Goal: Task Accomplishment & Management: Use online tool/utility

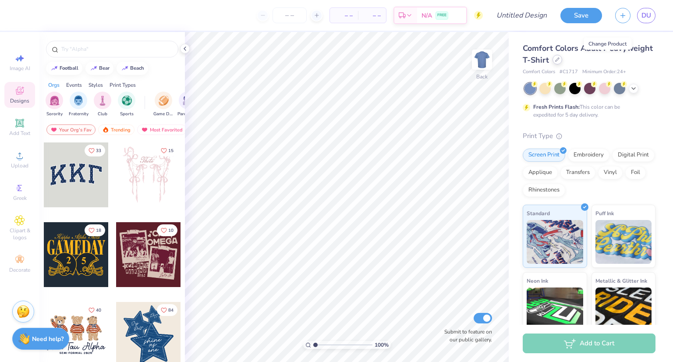
click at [560, 58] on icon at bounding box center [557, 59] width 4 height 4
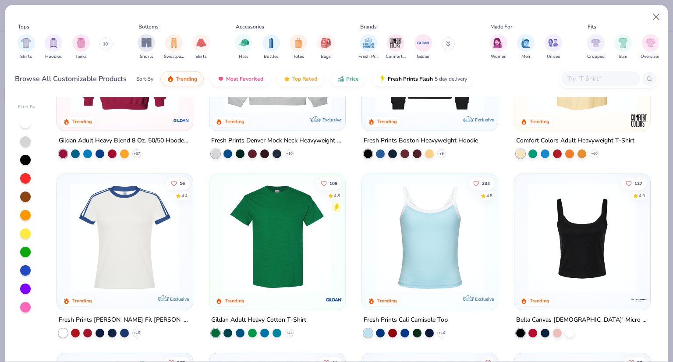
scroll to position [108, 0]
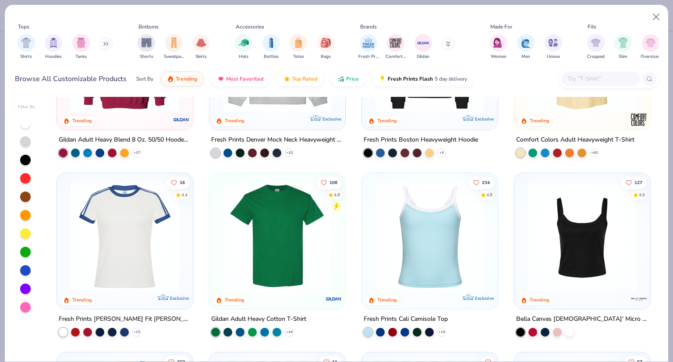
click at [312, 237] on img at bounding box center [277, 237] width 118 height 110
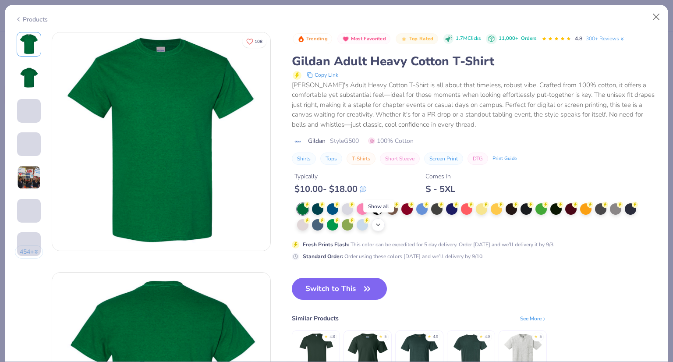
click at [377, 222] on icon at bounding box center [378, 224] width 7 height 7
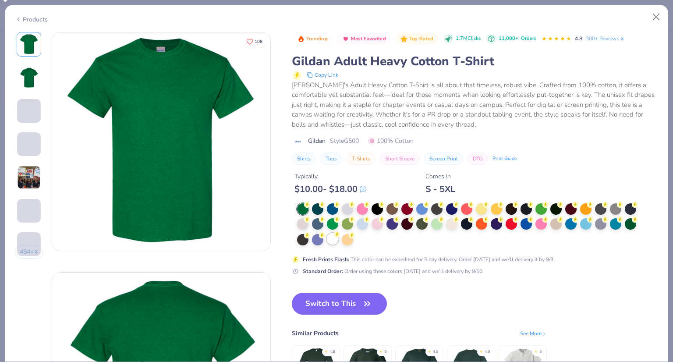
click at [333, 238] on div at bounding box center [332, 238] width 11 height 11
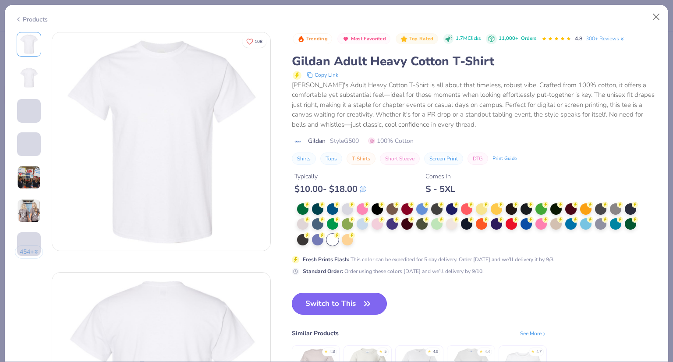
click at [353, 301] on button "Switch to This" at bounding box center [339, 304] width 95 height 22
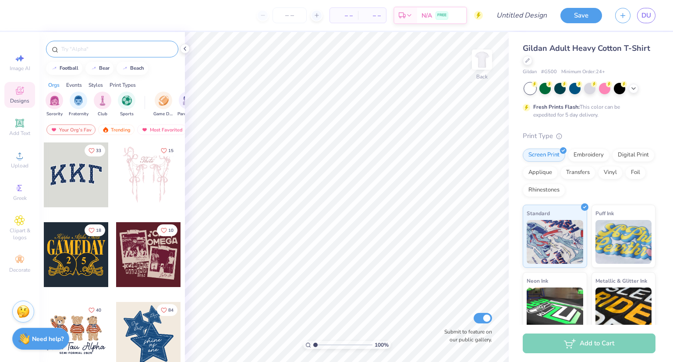
click at [70, 51] on input "text" at bounding box center [116, 49] width 112 height 9
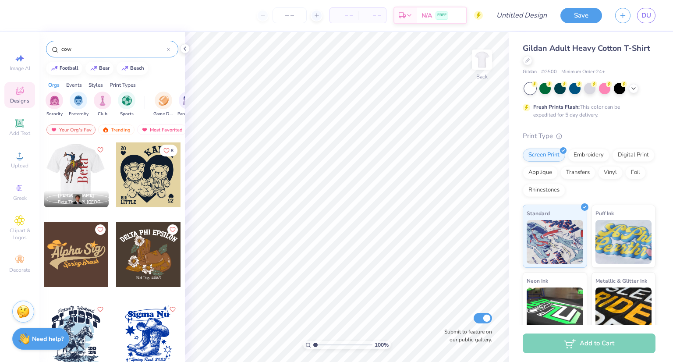
type input "cow"
click at [88, 167] on div at bounding box center [75, 174] width 65 height 65
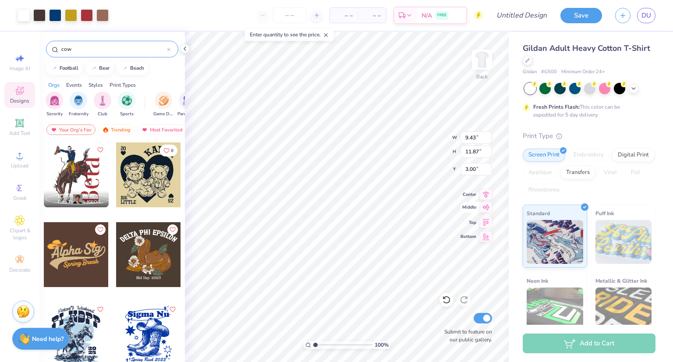
type input "9.43"
type input "11.87"
type input "2.52"
type input "7.57"
type input "9.52"
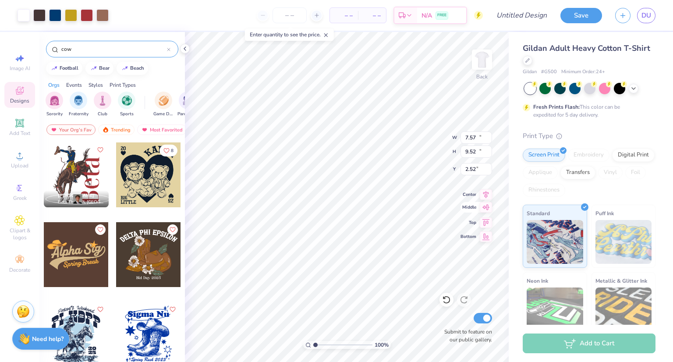
type input "10.41"
type input "13.09"
type input "3.00"
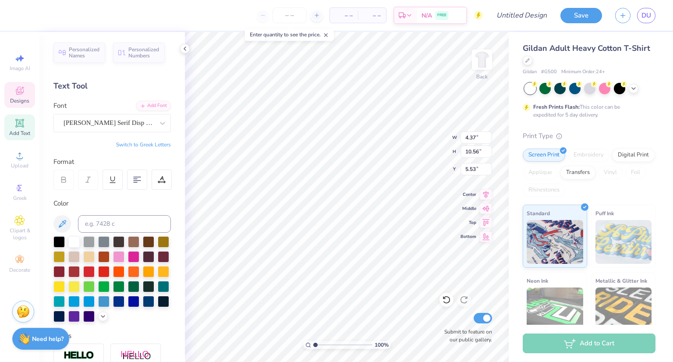
scroll to position [7, 1]
type textarea "B"
type textarea "Theta"
type input "2.97"
type input "1.60"
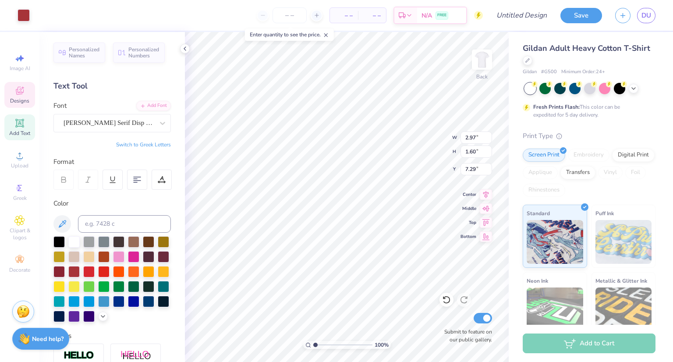
type input "7.29"
click at [28, 14] on div at bounding box center [24, 14] width 12 height 12
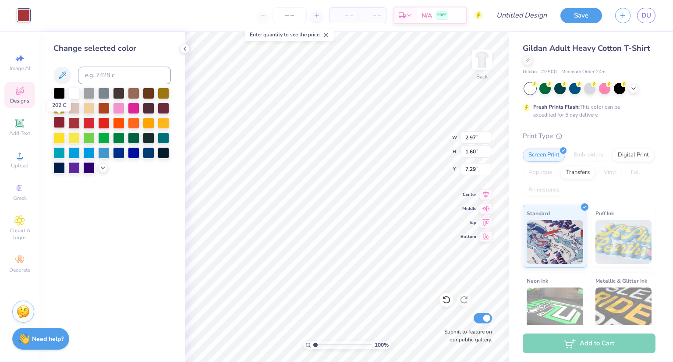
click at [61, 123] on div at bounding box center [58, 122] width 11 height 11
type input "9.12"
type input "12.83"
type input "3.00"
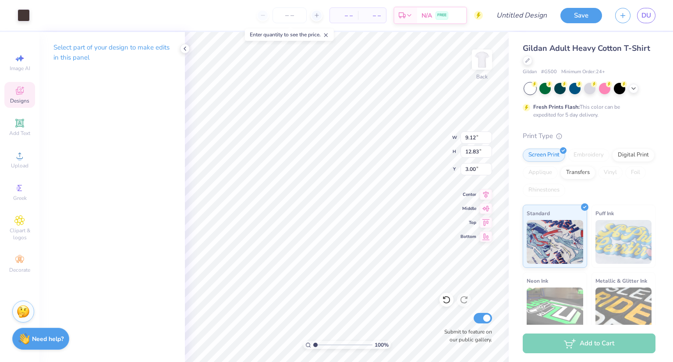
type input "2.33"
type input "3.01"
type input "6.49"
click at [24, 13] on div at bounding box center [24, 14] width 12 height 12
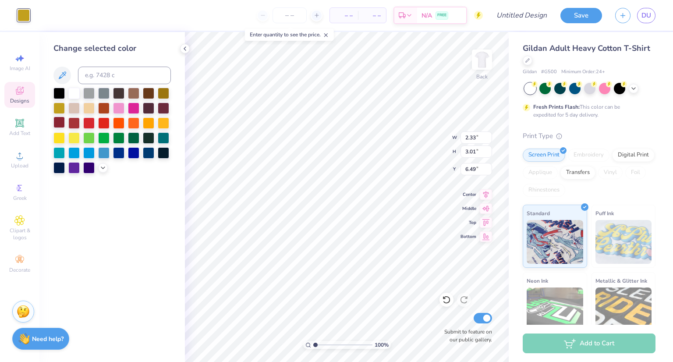
click at [61, 122] on div at bounding box center [58, 122] width 11 height 11
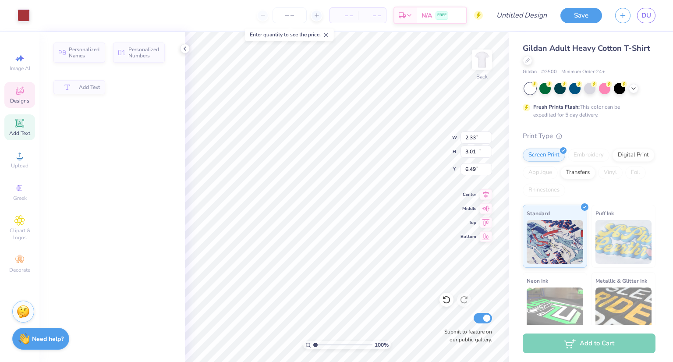
type input "4.64"
type input "13.65"
type input "3.97"
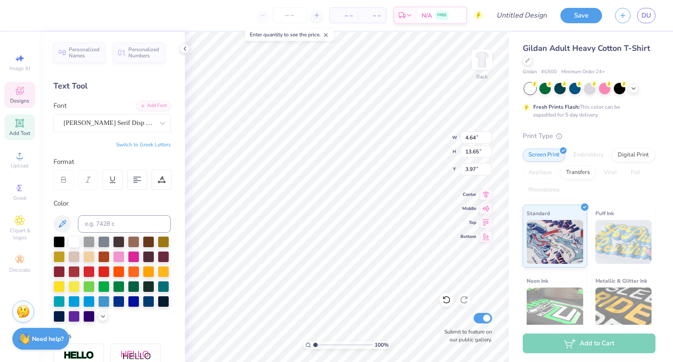
type input "9.12"
type input "12.83"
type input "3.00"
click at [18, 14] on div at bounding box center [24, 14] width 12 height 12
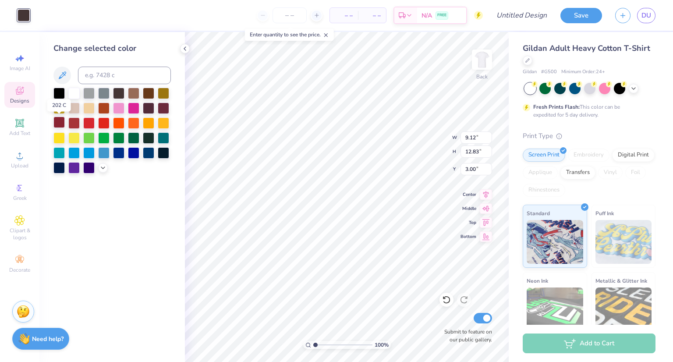
click at [61, 121] on div at bounding box center [58, 122] width 11 height 11
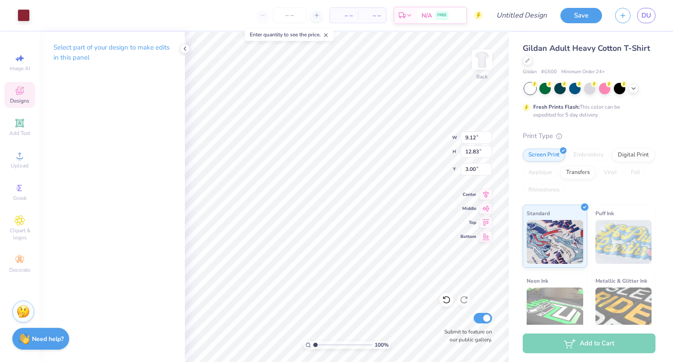
type input "3.33"
type input "2.92"
type input "3.83"
click at [26, 14] on div at bounding box center [24, 14] width 12 height 12
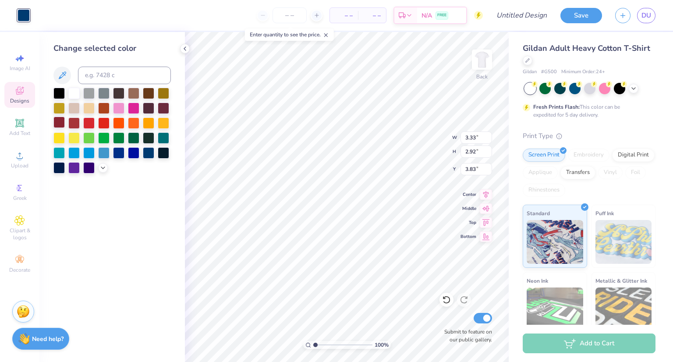
click at [61, 120] on div at bounding box center [58, 122] width 11 height 11
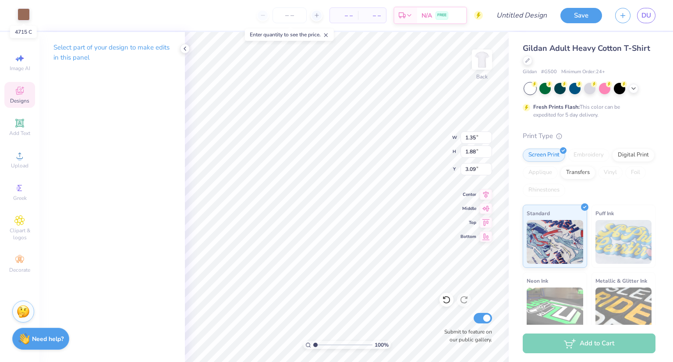
click at [20, 15] on div at bounding box center [24, 14] width 12 height 12
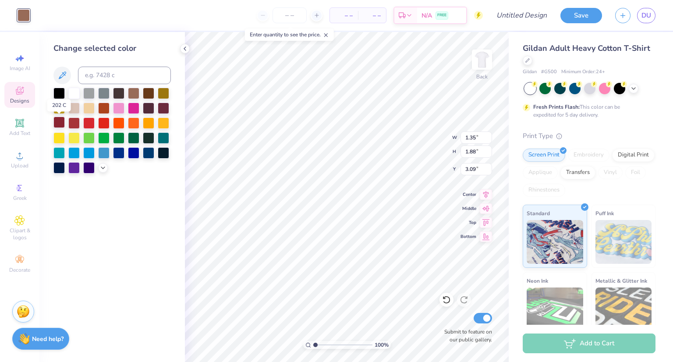
click at [60, 118] on div at bounding box center [58, 122] width 11 height 11
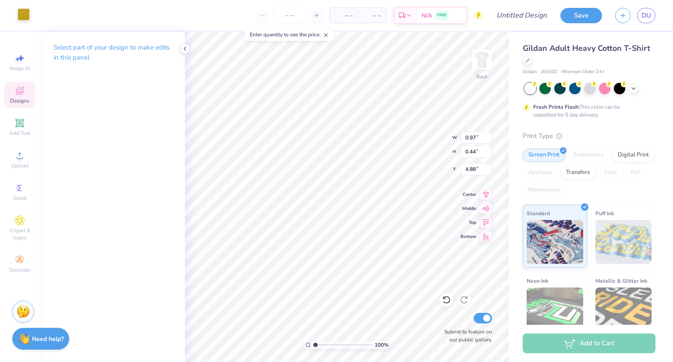
click at [26, 17] on div at bounding box center [24, 14] width 12 height 12
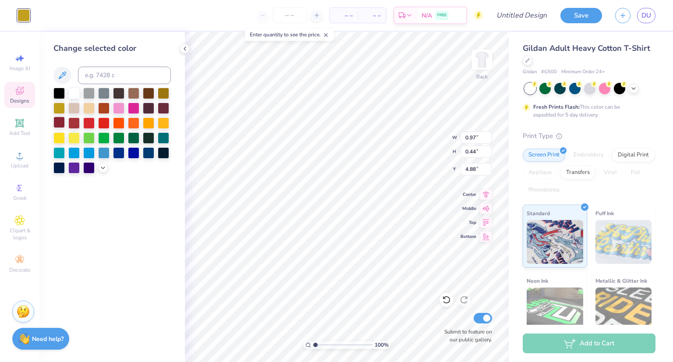
click at [59, 124] on div at bounding box center [58, 122] width 11 height 11
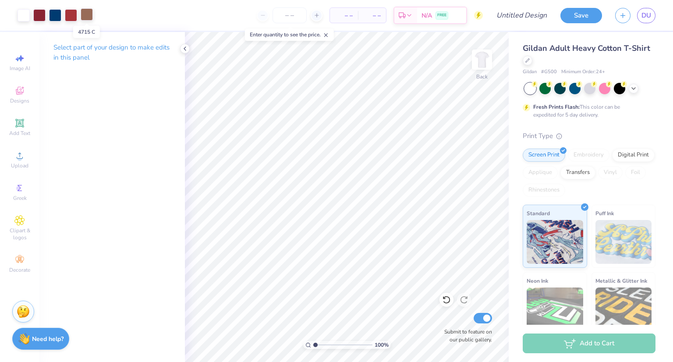
click at [87, 13] on div at bounding box center [87, 14] width 12 height 12
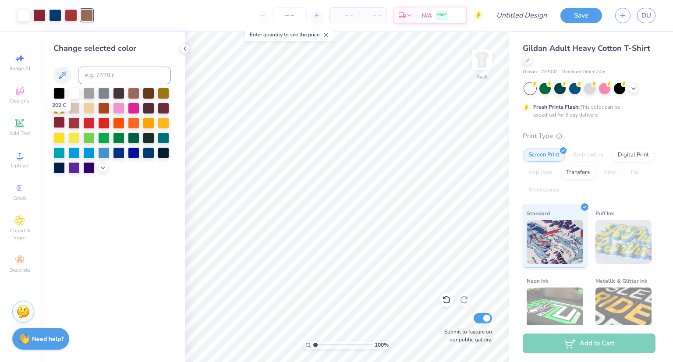
click at [60, 120] on div at bounding box center [58, 122] width 11 height 11
click at [73, 9] on div at bounding box center [71, 14] width 12 height 12
click at [63, 123] on div at bounding box center [58, 122] width 11 height 11
click at [58, 13] on div at bounding box center [55, 14] width 12 height 12
click at [60, 121] on div at bounding box center [58, 122] width 11 height 11
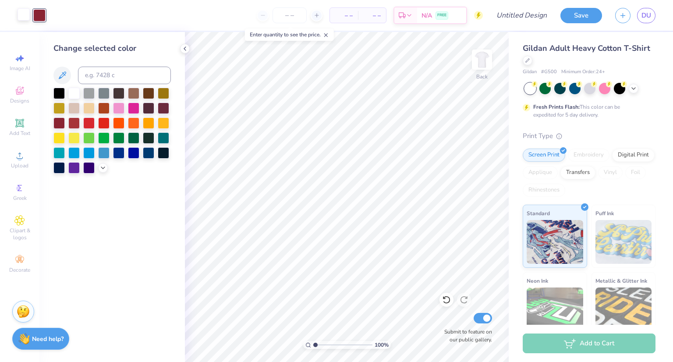
click at [20, 14] on div at bounding box center [24, 14] width 12 height 12
click at [59, 125] on div at bounding box center [58, 122] width 11 height 11
click at [296, 11] on input "number" at bounding box center [290, 15] width 34 height 16
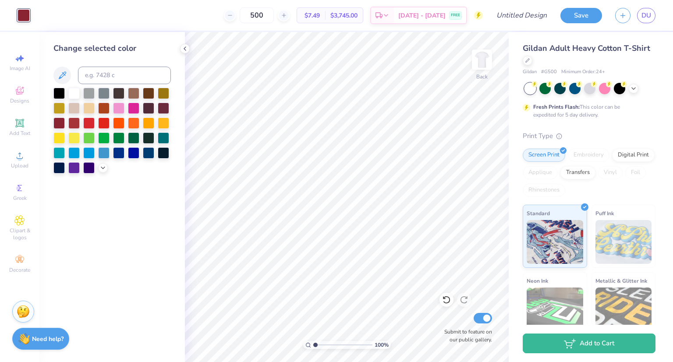
type input "500"
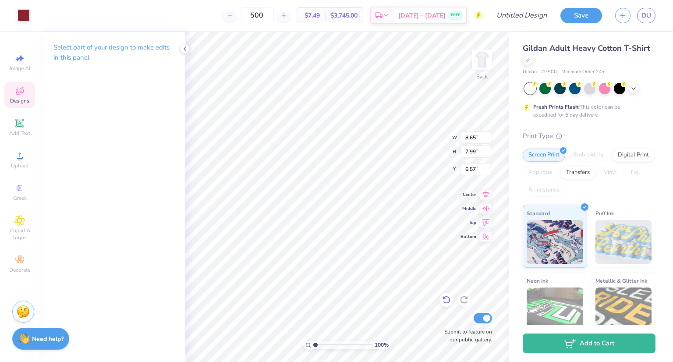
click at [444, 298] on icon at bounding box center [446, 300] width 7 height 8
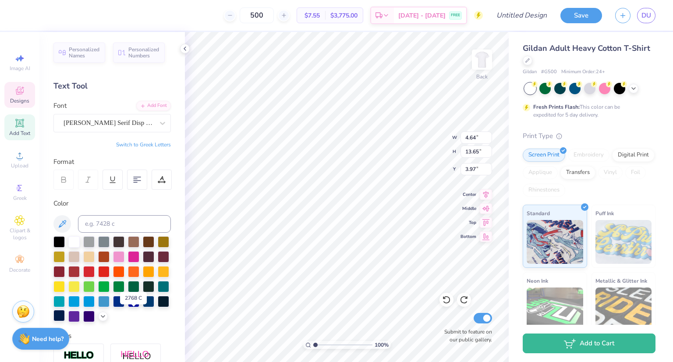
click at [65, 315] on div at bounding box center [58, 315] width 11 height 11
type input "3.00"
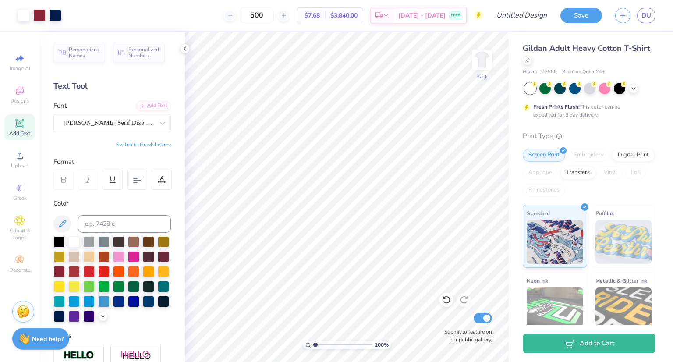
click at [17, 125] on icon at bounding box center [19, 123] width 7 height 7
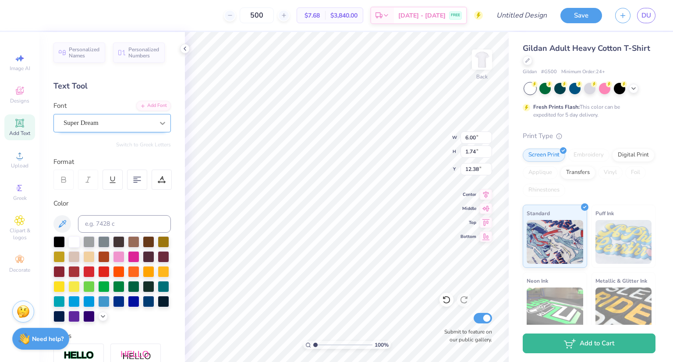
click at [158, 123] on icon at bounding box center [162, 123] width 9 height 9
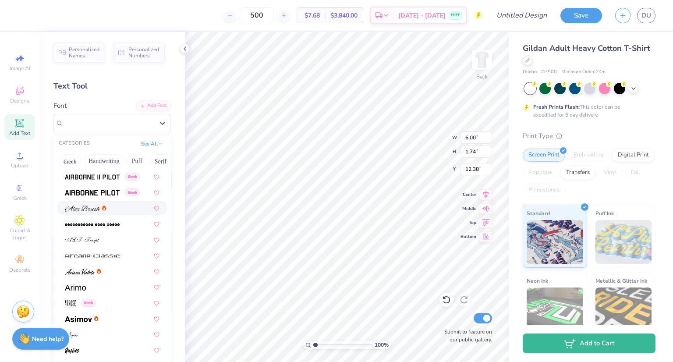
scroll to position [270, 0]
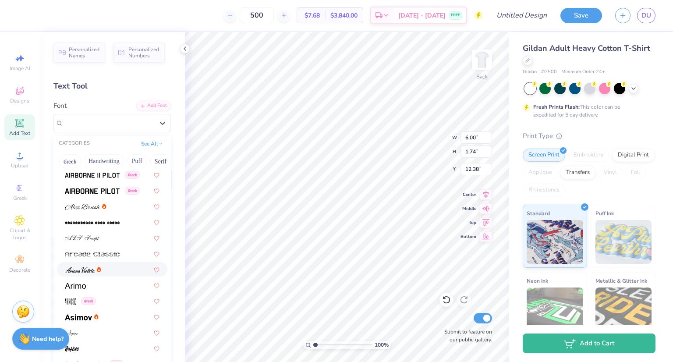
click at [107, 269] on div at bounding box center [112, 269] width 95 height 9
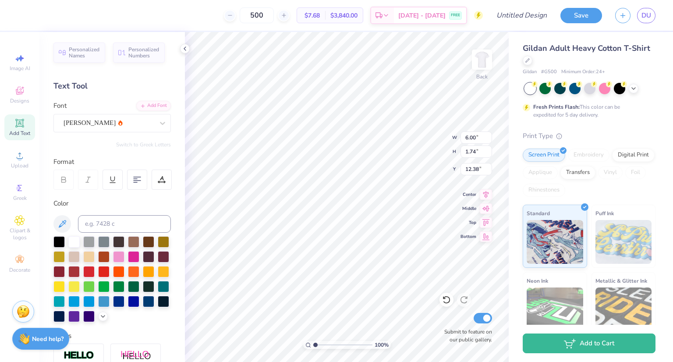
type input "6.62"
type input "2.12"
type input "12.19"
click at [106, 119] on div "[PERSON_NAME]" at bounding box center [109, 123] width 92 height 14
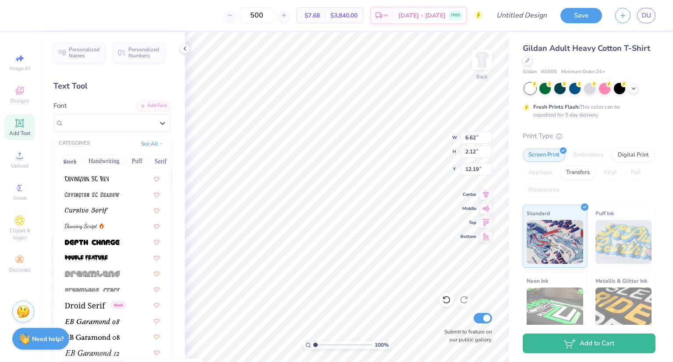
scroll to position [1523, 0]
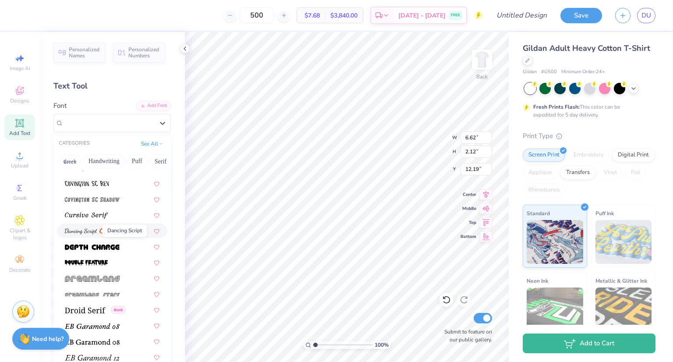
click at [84, 231] on img at bounding box center [81, 231] width 32 height 6
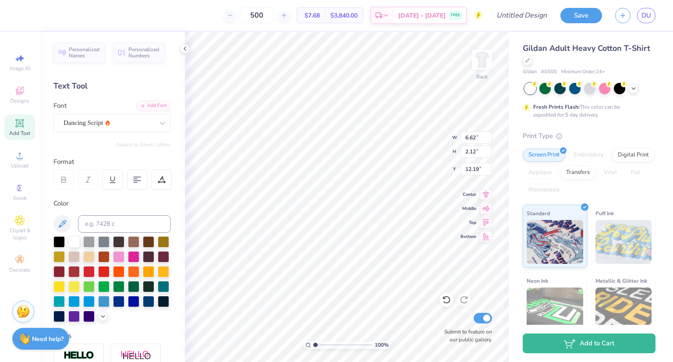
type input "5.38"
type input "2.07"
type input "12.22"
click at [134, 117] on div at bounding box center [109, 123] width 90 height 12
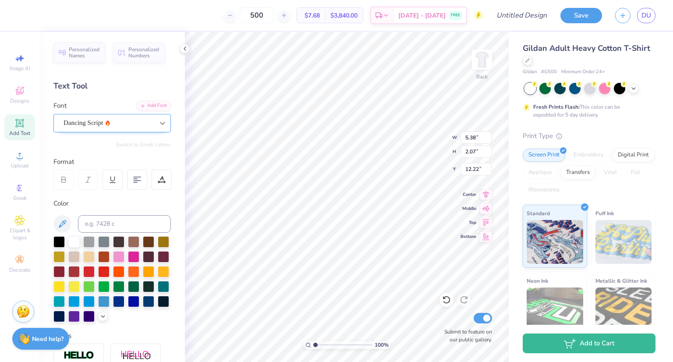
type textarea "T"
type textarea "dodegball"
click at [131, 119] on div "Dancing Script" at bounding box center [109, 123] width 92 height 14
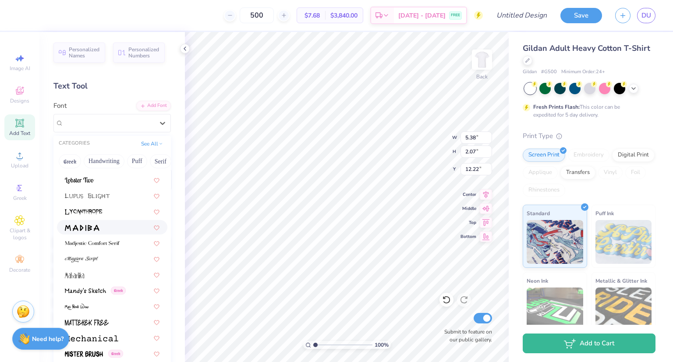
scroll to position [3104, 0]
click at [99, 258] on div at bounding box center [112, 258] width 95 height 9
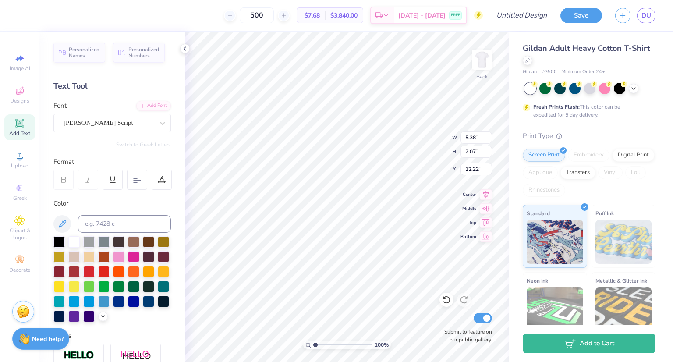
scroll to position [7, 1]
click at [65, 313] on div at bounding box center [58, 315] width 11 height 11
type input "3.84"
type input "1.17"
type input "16.07"
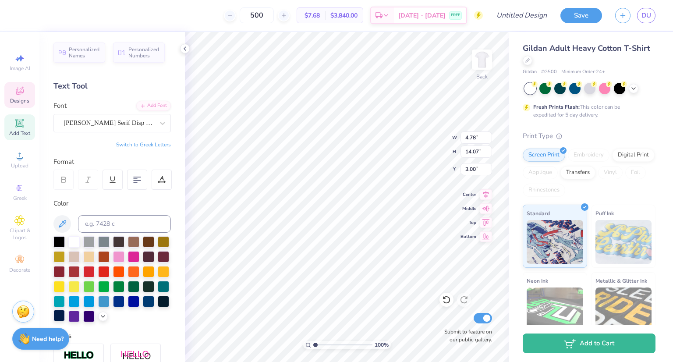
type input "4.78"
type input "14.07"
type input "15.90"
click at [142, 130] on div "[PERSON_NAME] Script" at bounding box center [111, 123] width 117 height 18
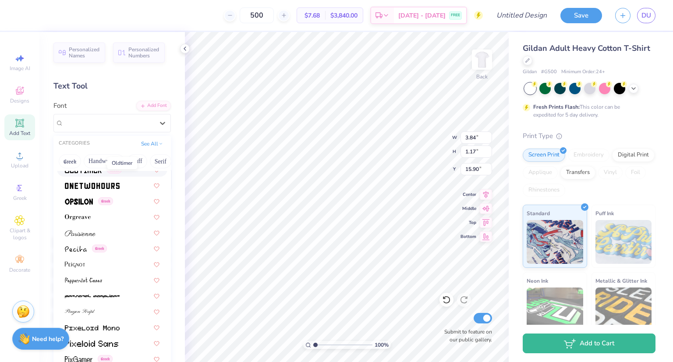
scroll to position [3610, 0]
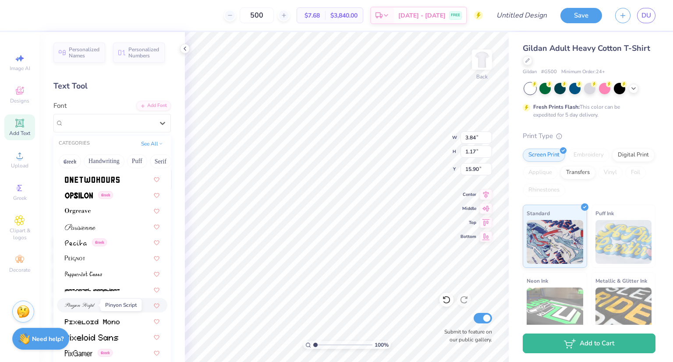
click at [94, 304] on img at bounding box center [80, 306] width 30 height 6
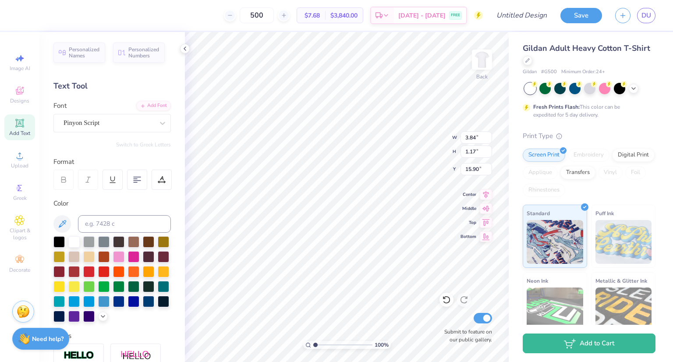
type input "3.03"
type input "0.98"
type input "16.00"
click at [119, 122] on div "Pinyon Script" at bounding box center [109, 123] width 92 height 14
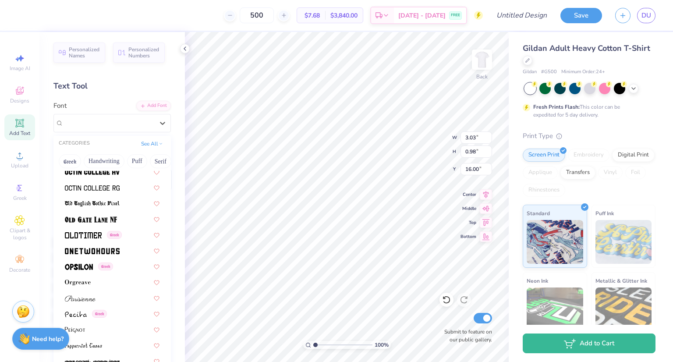
scroll to position [3542, 0]
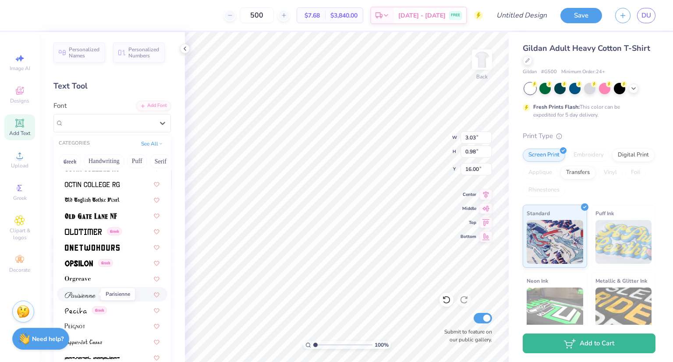
click at [82, 293] on img at bounding box center [80, 295] width 31 height 6
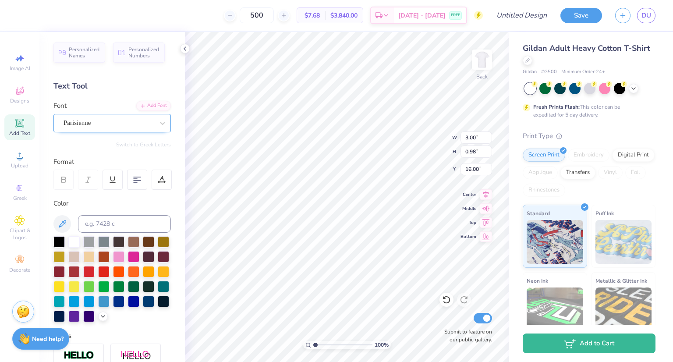
click at [91, 114] on div "Parisienne" at bounding box center [111, 123] width 117 height 18
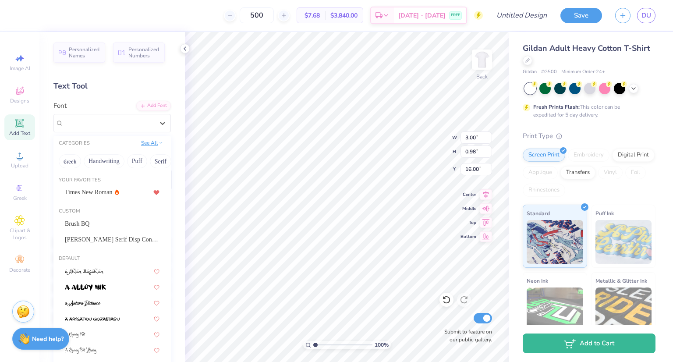
click at [151, 143] on button "See All" at bounding box center [151, 142] width 27 height 9
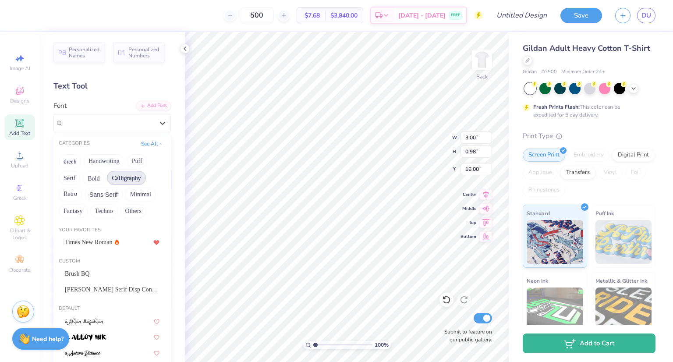
click at [123, 179] on button "Calligraphy" at bounding box center [126, 178] width 39 height 14
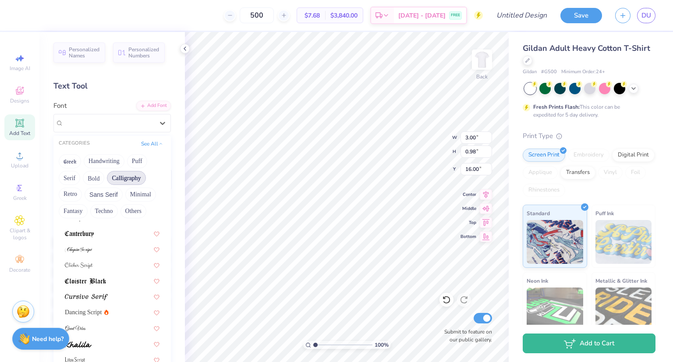
scroll to position [135, 0]
click at [97, 253] on div at bounding box center [112, 248] width 95 height 9
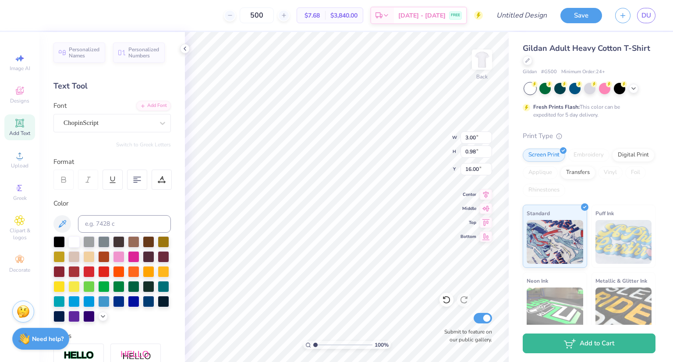
type input "2.87"
type input "0.83"
type input "16.08"
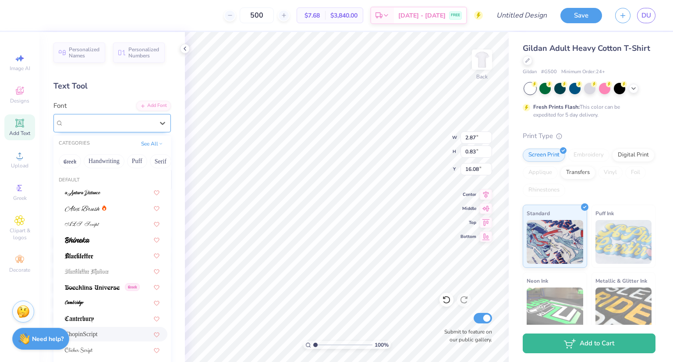
click at [124, 123] on div "ChopinScript" at bounding box center [109, 123] width 92 height 14
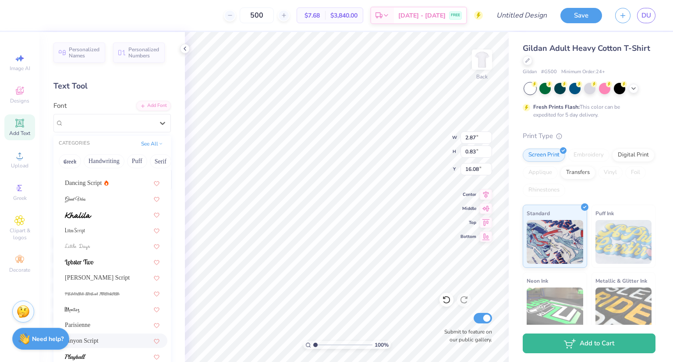
click at [86, 334] on div "Pinyon Script" at bounding box center [112, 340] width 110 height 14
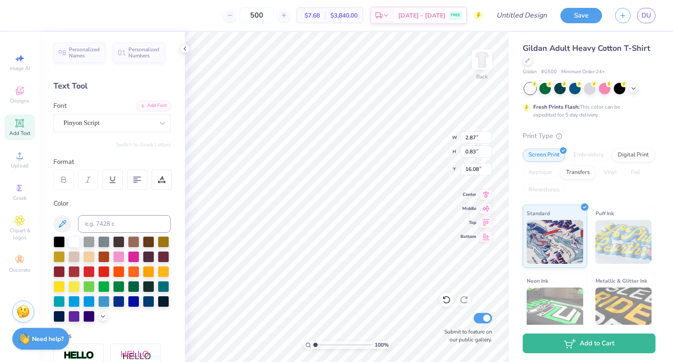
type input "3.03"
type input "0.98"
type input "16.00"
type input "3.45"
type input "1.12"
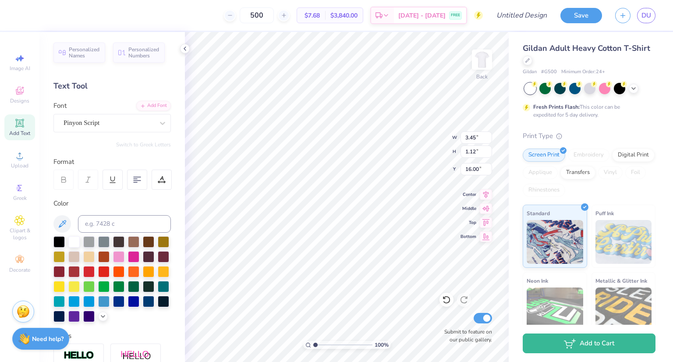
type input "15.95"
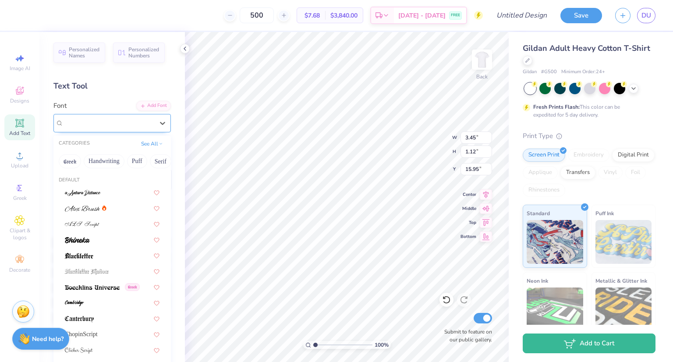
click at [133, 123] on div "Pinyon Script" at bounding box center [109, 123] width 92 height 14
click at [145, 147] on div "See All" at bounding box center [151, 143] width 27 height 9
click at [144, 144] on button "See All" at bounding box center [151, 142] width 27 height 9
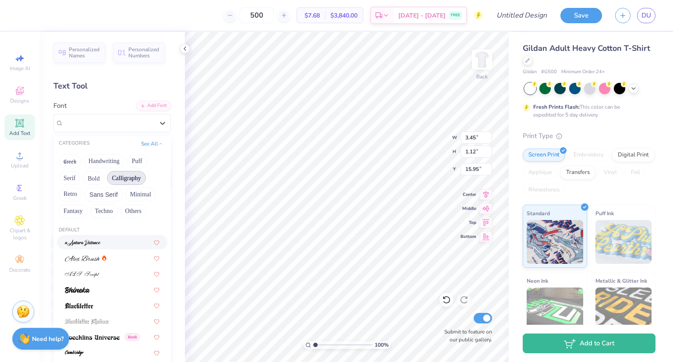
click at [121, 179] on button "Calligraphy" at bounding box center [126, 178] width 39 height 14
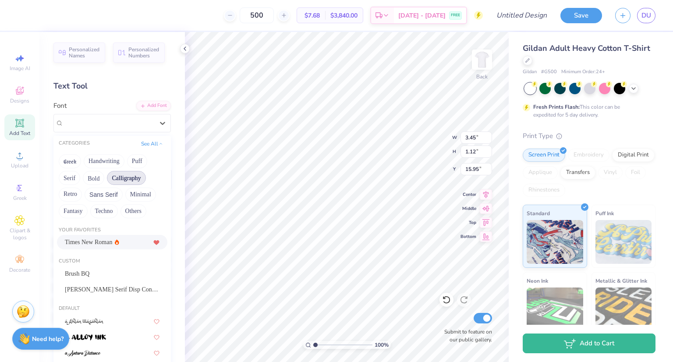
click at [125, 180] on button "Calligraphy" at bounding box center [126, 178] width 39 height 14
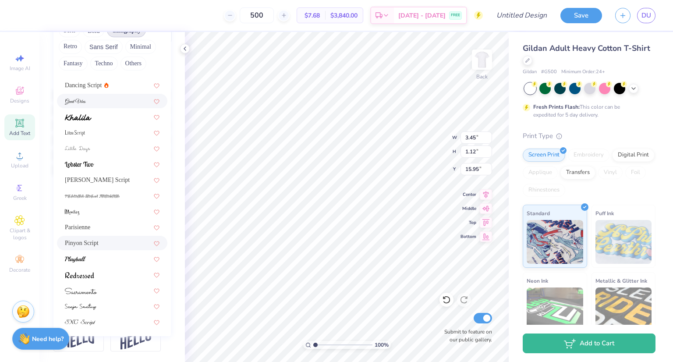
scroll to position [162, 0]
click at [91, 288] on img at bounding box center [81, 291] width 32 height 6
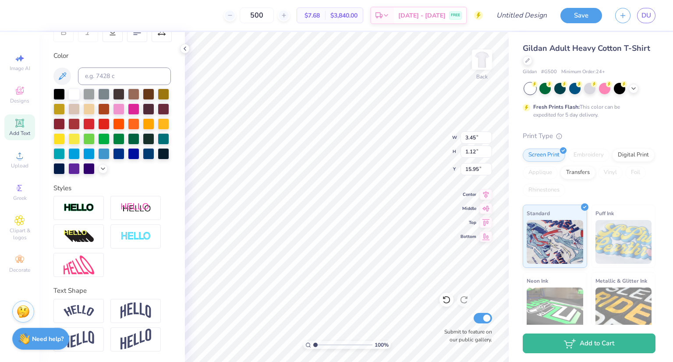
type input "2.76"
type input "1.20"
type input "15.92"
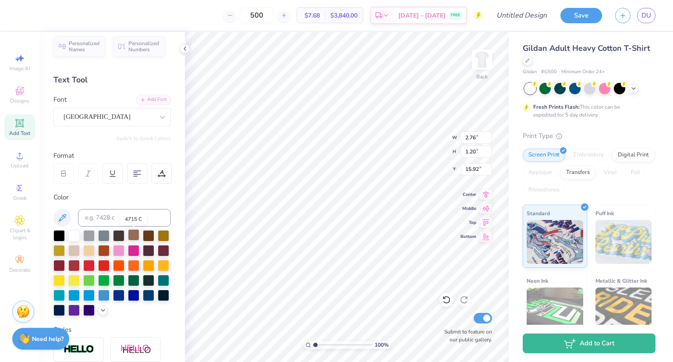
scroll to position [4, 0]
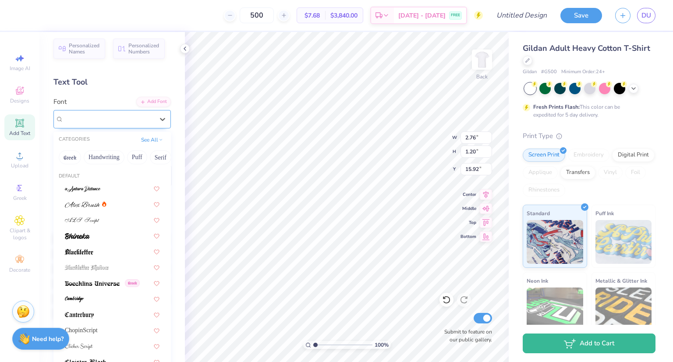
click at [116, 119] on div "[GEOGRAPHIC_DATA]" at bounding box center [109, 119] width 92 height 14
click at [144, 140] on button "See All" at bounding box center [151, 139] width 27 height 9
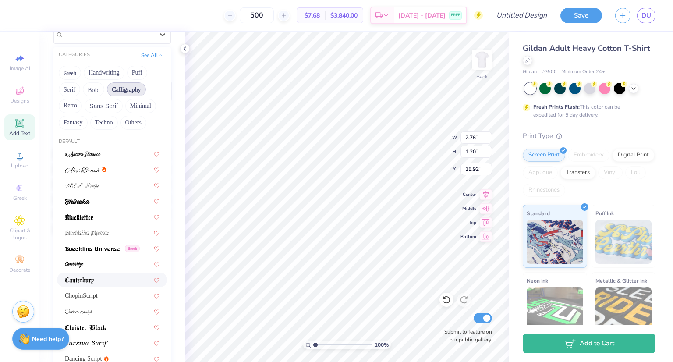
scroll to position [82, 0]
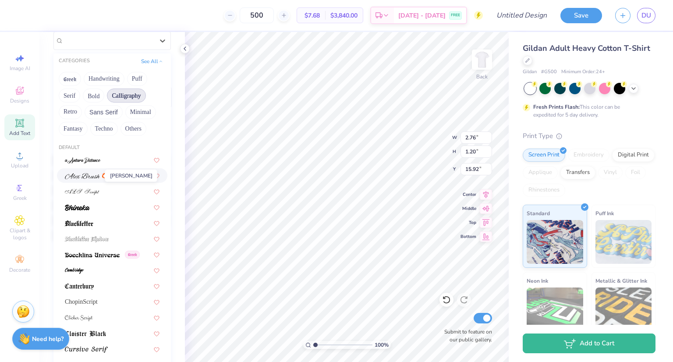
click at [91, 176] on img at bounding box center [82, 176] width 35 height 6
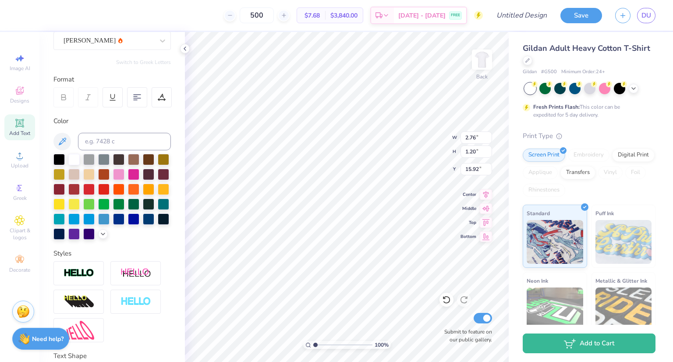
type input "3.06"
type input "0.68"
type input "16.18"
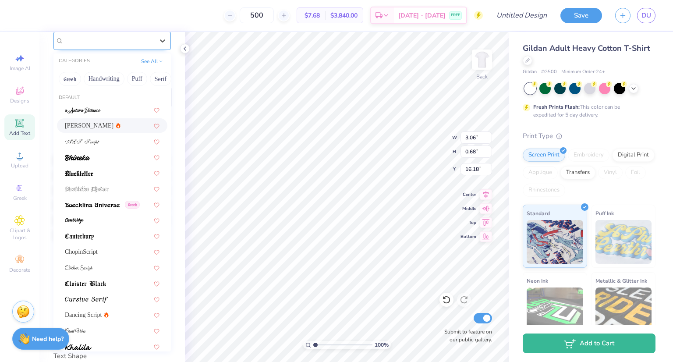
click at [125, 45] on div "[PERSON_NAME]" at bounding box center [109, 41] width 92 height 14
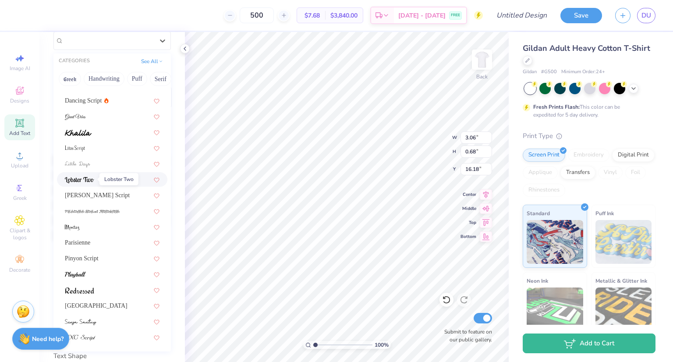
click at [90, 178] on img at bounding box center [79, 180] width 29 height 6
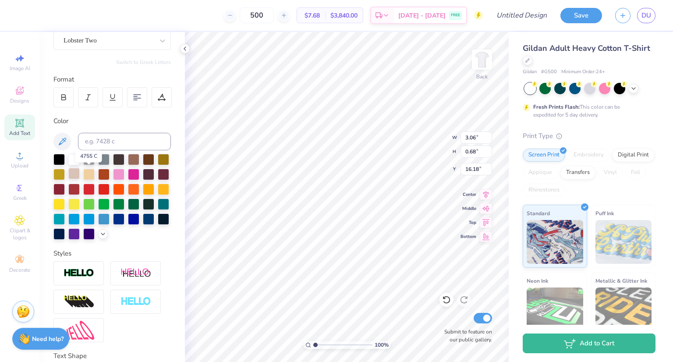
type input "3.50"
type input "0.92"
type input "16.06"
click at [100, 42] on div "Lobster Two" at bounding box center [109, 41] width 92 height 14
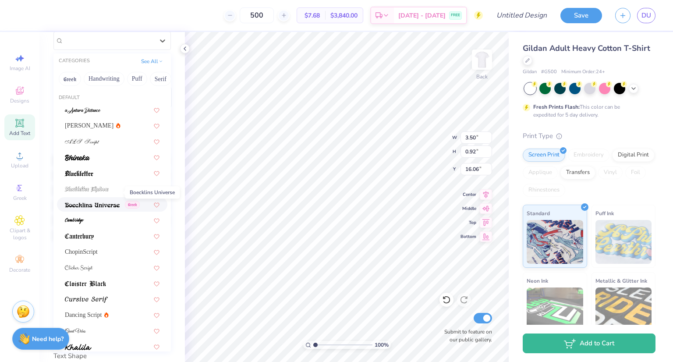
scroll to position [28, 0]
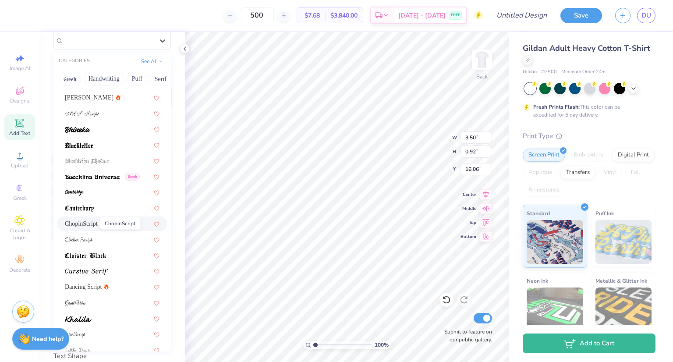
click at [84, 221] on span "ChopinScript" at bounding box center [81, 223] width 33 height 9
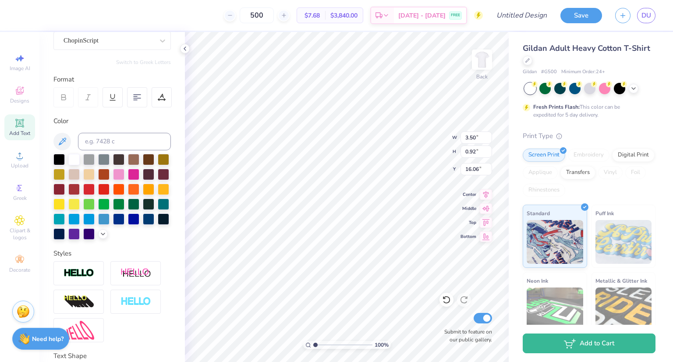
type input "3.27"
type input "0.95"
type input "16.04"
type input "16.13"
type input "3.87"
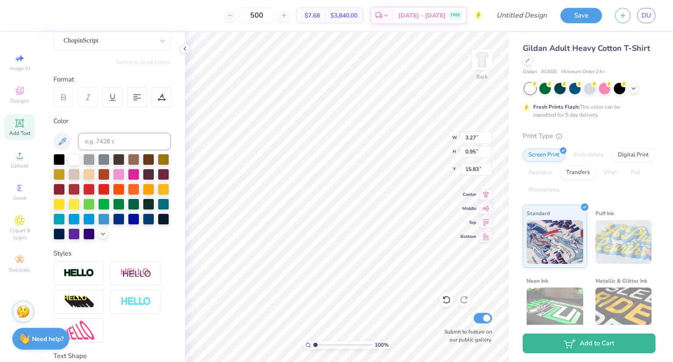
type input "1.12"
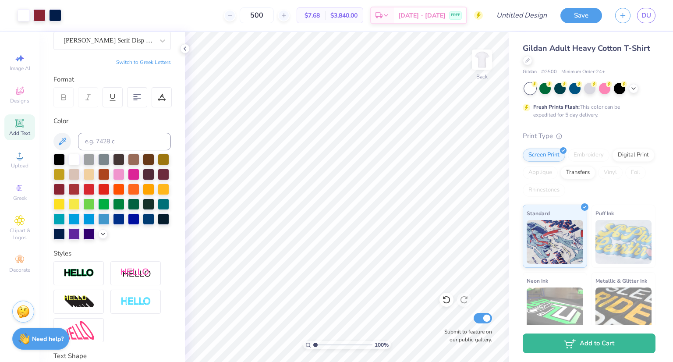
scroll to position [0, 0]
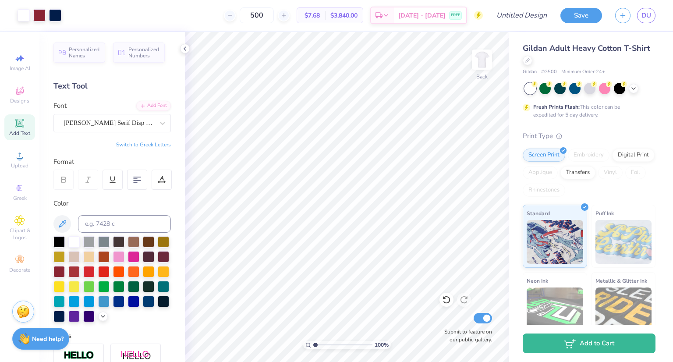
click at [24, 130] on span "Add Text" at bounding box center [19, 133] width 21 height 7
click at [20, 127] on icon at bounding box center [19, 123] width 11 height 11
type textarea "T"
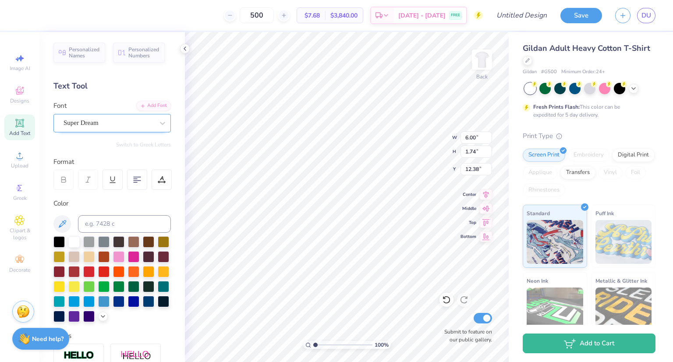
type textarea "2025"
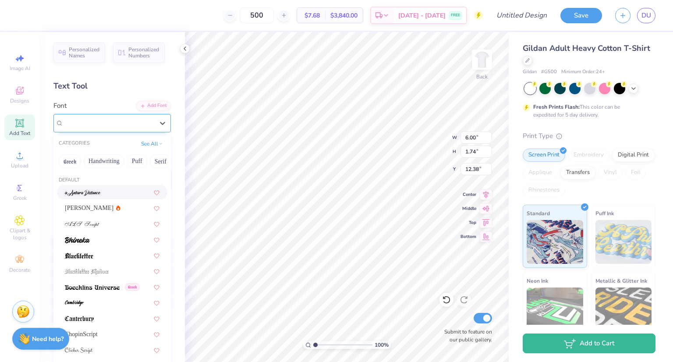
click at [114, 123] on div "Super Dream" at bounding box center [109, 123] width 92 height 14
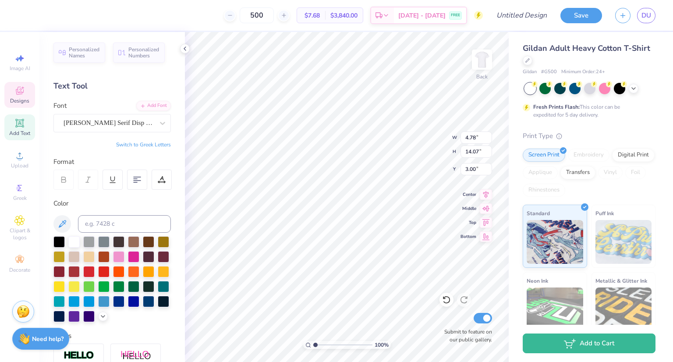
type input "4.78"
type input "14.07"
type input "3.00"
type input "5.84"
type input "1.74"
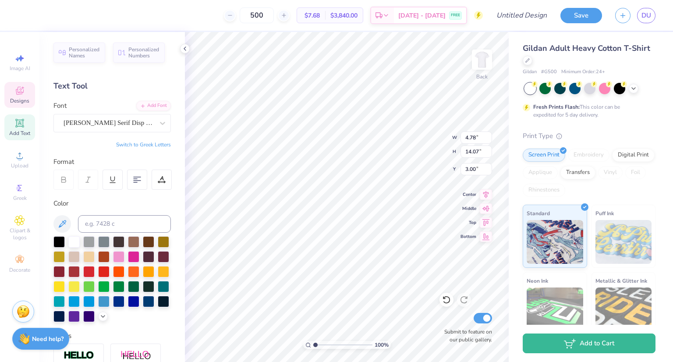
type input "12.38"
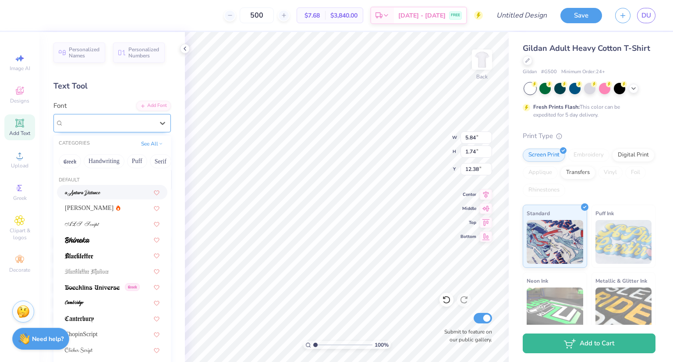
click at [121, 124] on div "Super Dream" at bounding box center [109, 123] width 92 height 14
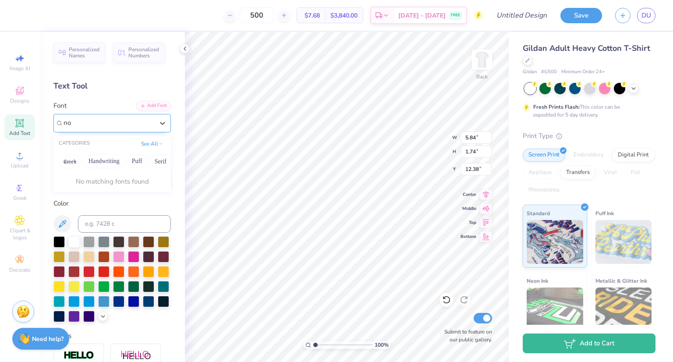
type input "n"
type input "sans"
click at [151, 143] on button "See All" at bounding box center [151, 142] width 27 height 9
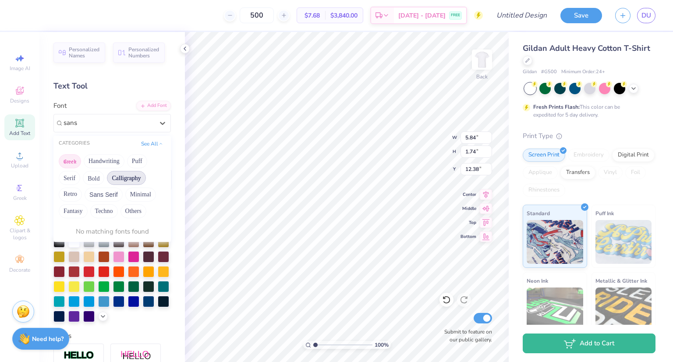
click at [69, 160] on button "Greek" at bounding box center [70, 161] width 22 height 14
click at [73, 163] on button "Greek" at bounding box center [70, 161] width 22 height 14
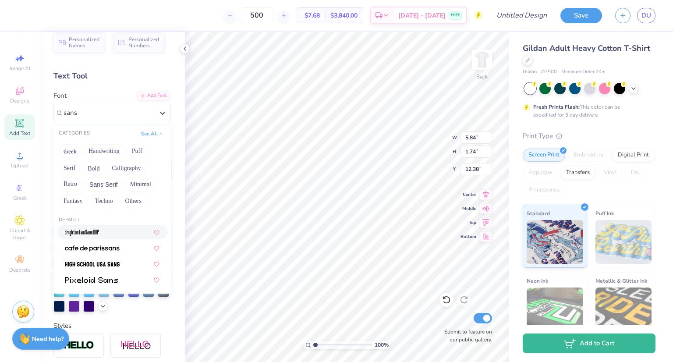
scroll to position [11, 0]
drag, startPoint x: 78, startPoint y: 111, endPoint x: 64, endPoint y: 113, distance: 14.6
click at [64, 113] on input "sans" at bounding box center [71, 112] width 15 height 10
click at [114, 222] on div "Custom" at bounding box center [111, 219] width 117 height 7
click at [109, 231] on span "[PERSON_NAME] Serif Disp Cond Med" at bounding box center [112, 231] width 95 height 9
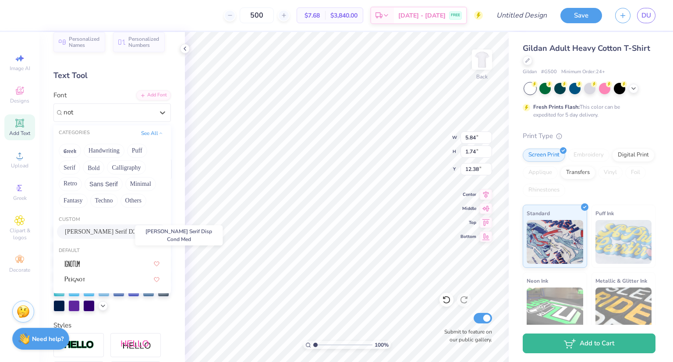
type input "not"
type input "4.53"
type input "1.82"
type input "12.34"
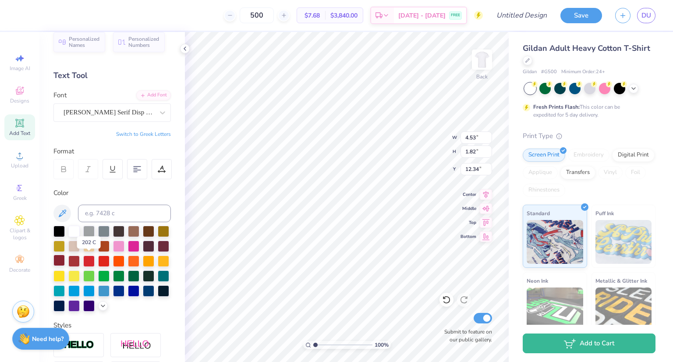
click at [65, 262] on div at bounding box center [58, 260] width 11 height 11
type input "2.18"
type input "0.88"
type input "16.07"
type input "4.78"
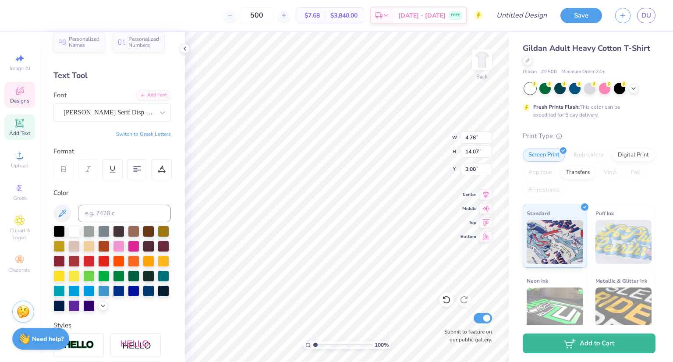
type input "14.07"
type input "3.00"
type input "4.59"
type input "13.49"
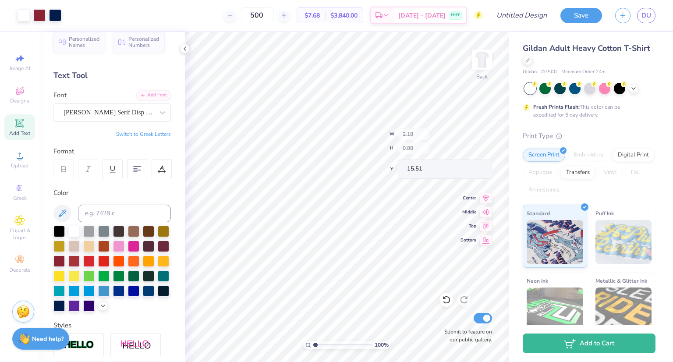
type input "15.51"
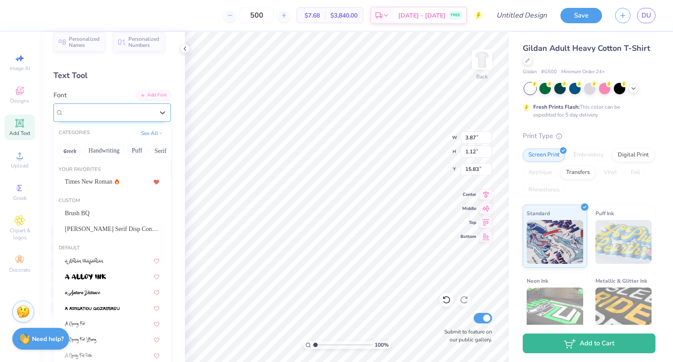
click at [110, 107] on div "ChopinScript" at bounding box center [109, 113] width 92 height 14
click at [145, 131] on button "See All" at bounding box center [151, 132] width 27 height 9
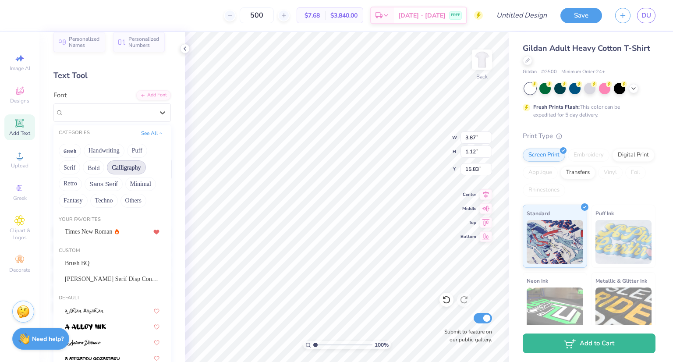
click at [118, 165] on button "Calligraphy" at bounding box center [126, 167] width 39 height 14
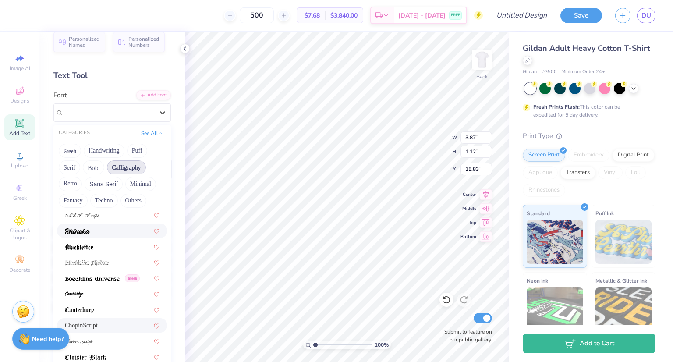
scroll to position [52, 0]
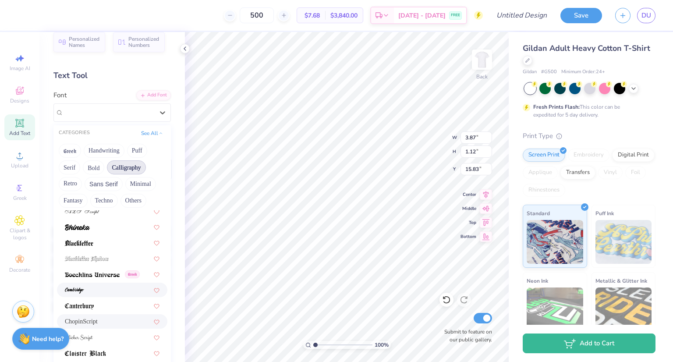
click at [107, 284] on div at bounding box center [112, 290] width 110 height 14
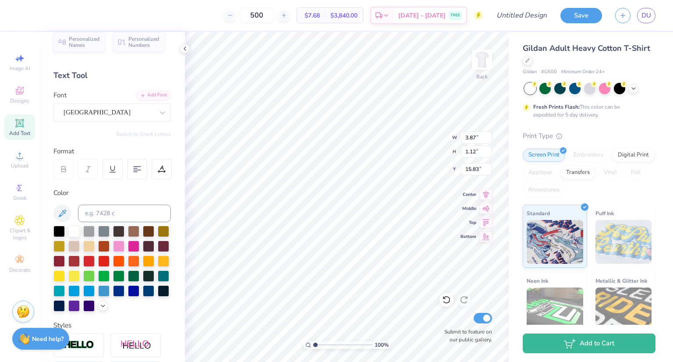
type input "3.78"
type input "1.31"
type input "15.73"
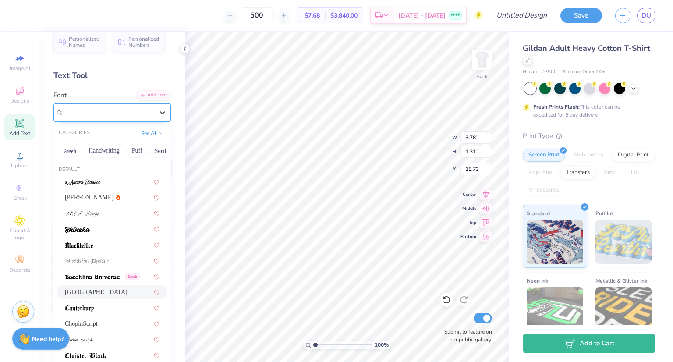
click at [137, 109] on div "[GEOGRAPHIC_DATA]" at bounding box center [109, 113] width 92 height 14
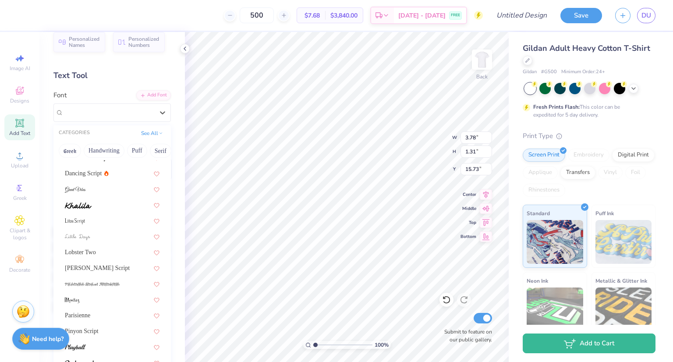
scroll to position [214, 0]
click at [93, 263] on span "[PERSON_NAME] Script" at bounding box center [97, 266] width 65 height 9
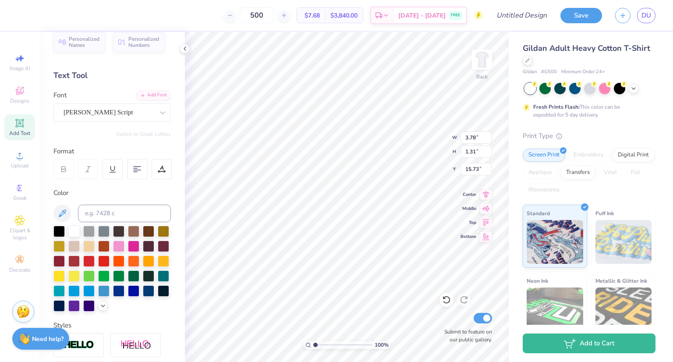
type input "5.19"
type input "1.58"
type input "15.60"
click at [109, 111] on div "[PERSON_NAME] Script" at bounding box center [109, 113] width 92 height 14
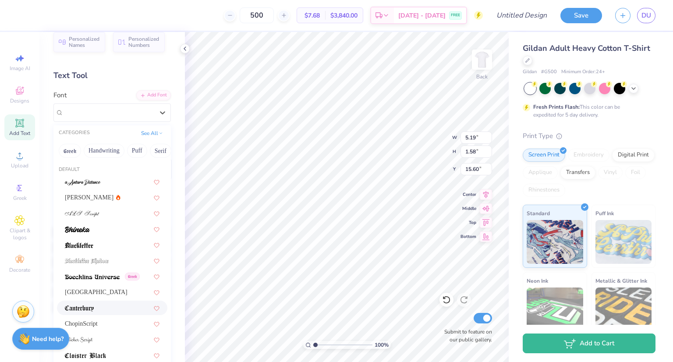
scroll to position [28, 0]
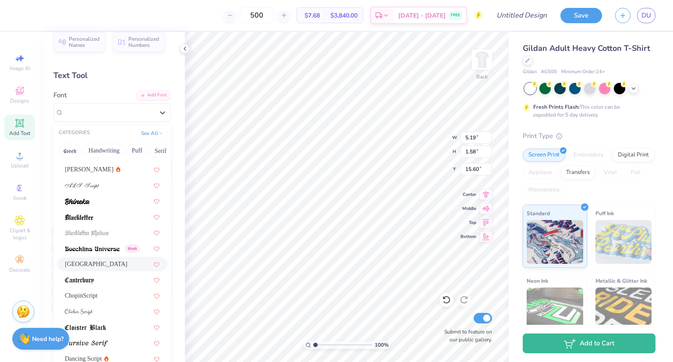
click at [84, 259] on span "[GEOGRAPHIC_DATA]" at bounding box center [96, 263] width 63 height 9
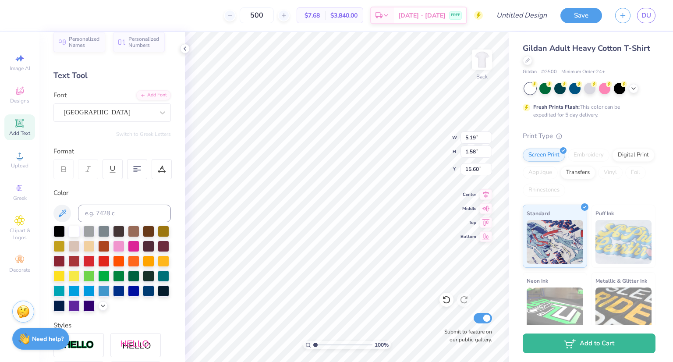
type input "3.78"
type input "1.31"
type input "15.73"
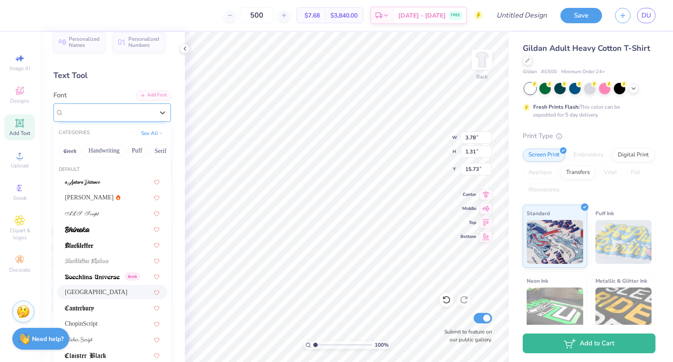
click at [102, 110] on div "[GEOGRAPHIC_DATA]" at bounding box center [109, 113] width 92 height 14
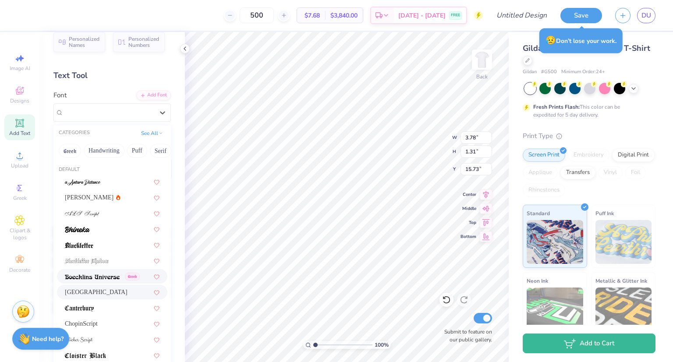
scroll to position [213, 0]
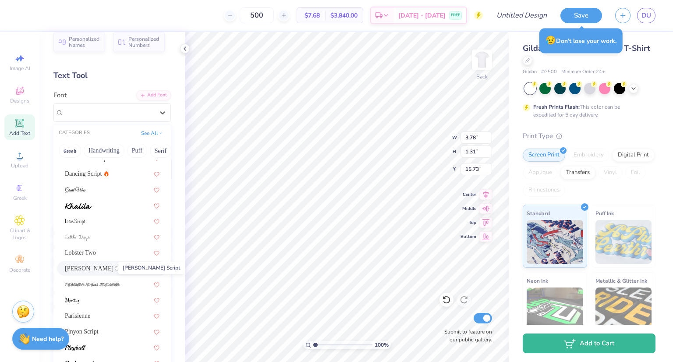
click at [96, 267] on span "[PERSON_NAME] Script" at bounding box center [97, 268] width 65 height 9
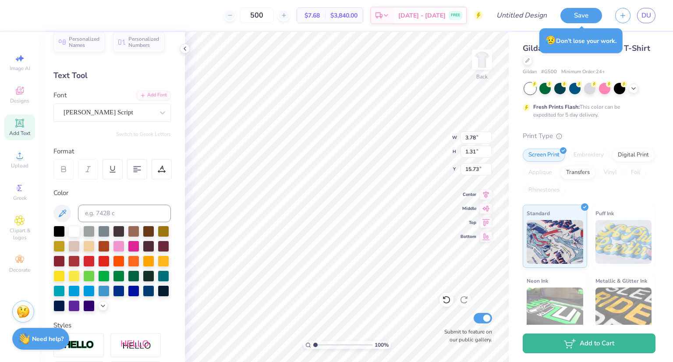
type input "5.19"
type input "1.58"
type input "15.60"
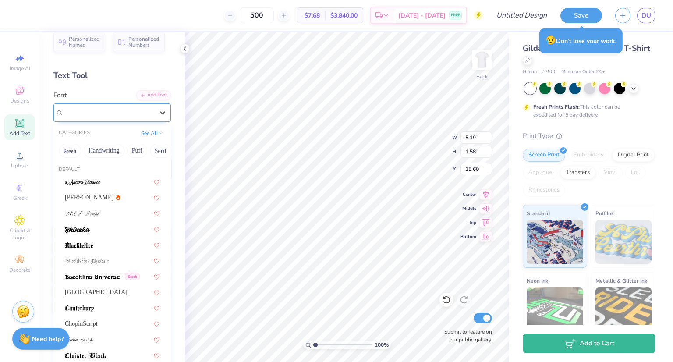
click at [96, 108] on div "[PERSON_NAME] Script" at bounding box center [109, 113] width 92 height 14
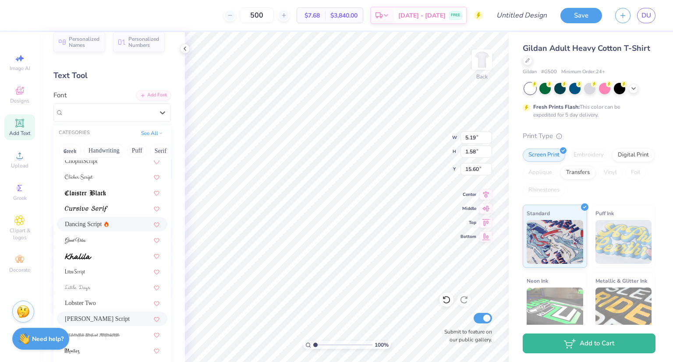
scroll to position [214, 0]
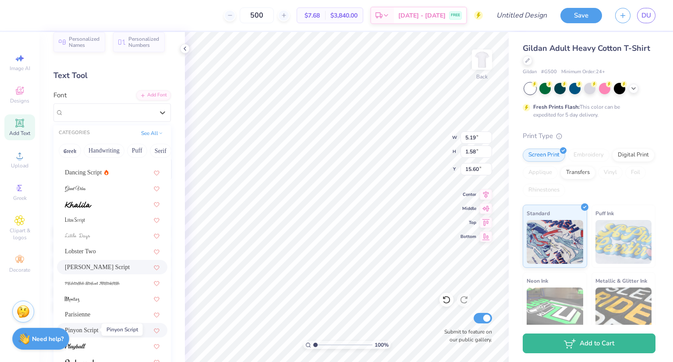
click at [89, 328] on span "Pinyon Script" at bounding box center [82, 330] width 34 height 9
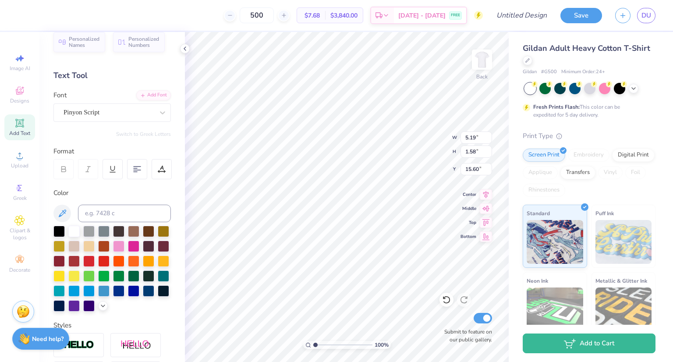
type input "4.09"
type input "1.33"
type input "15.73"
click at [109, 112] on div "Pinyon Script" at bounding box center [109, 113] width 92 height 14
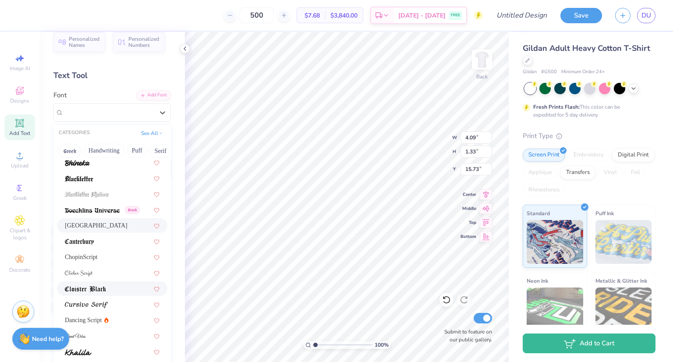
scroll to position [89, 0]
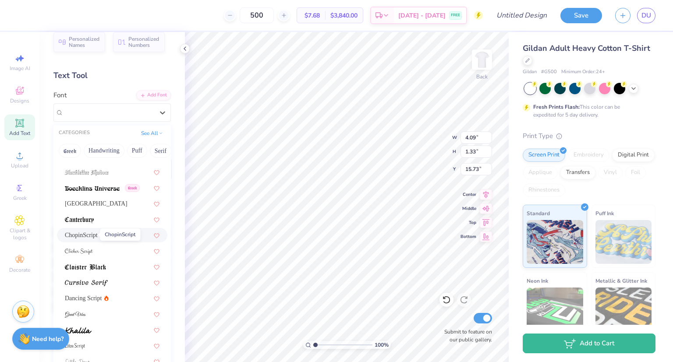
click at [95, 237] on span "ChopinScript" at bounding box center [81, 234] width 33 height 9
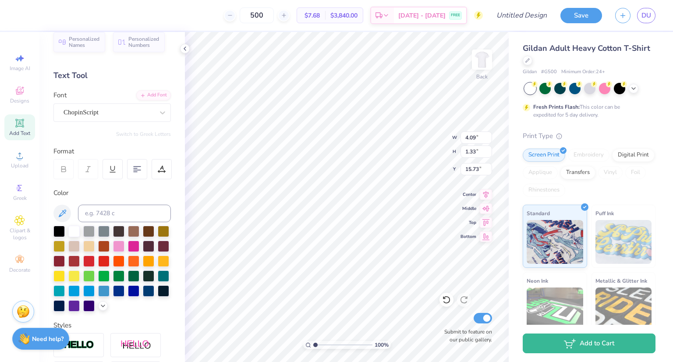
type input "3.87"
type input "1.12"
type input "15.83"
type input "16.95"
type input "1.80"
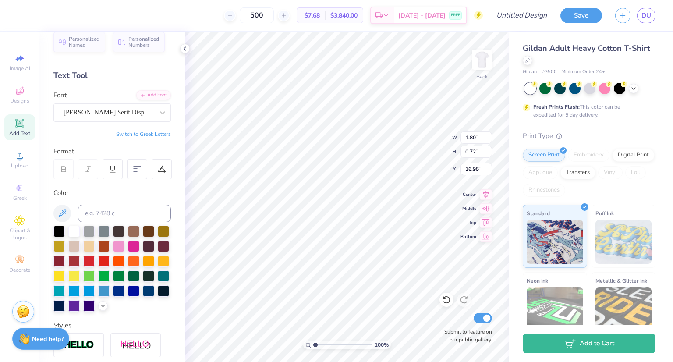
type input "0.72"
type input "4.95"
type input "14.56"
click at [634, 89] on icon at bounding box center [633, 87] width 7 height 7
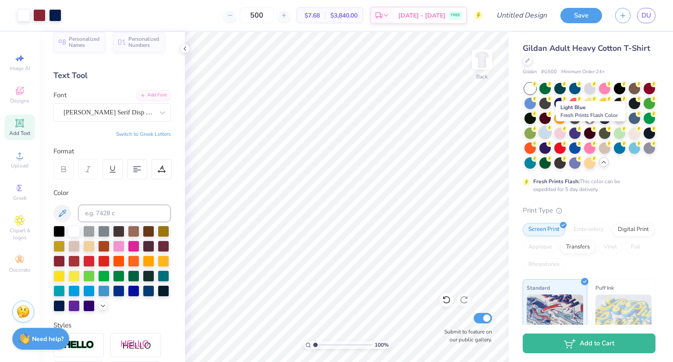
click at [551, 132] on div at bounding box center [544, 132] width 11 height 11
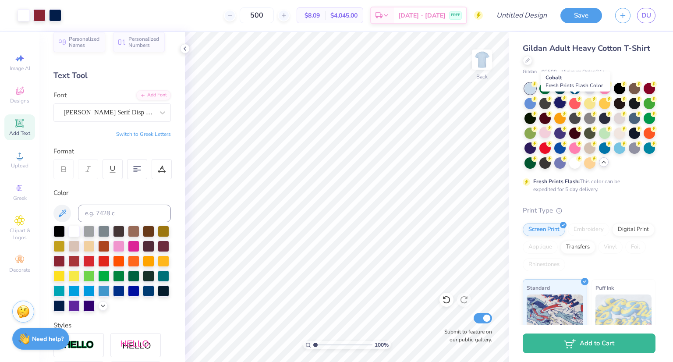
click at [566, 107] on div at bounding box center [559, 102] width 11 height 11
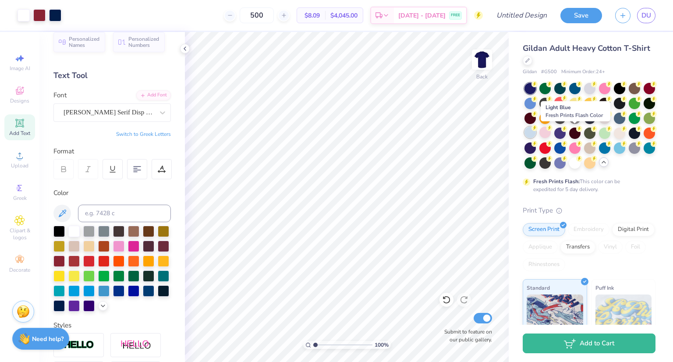
click at [536, 132] on div at bounding box center [529, 132] width 11 height 11
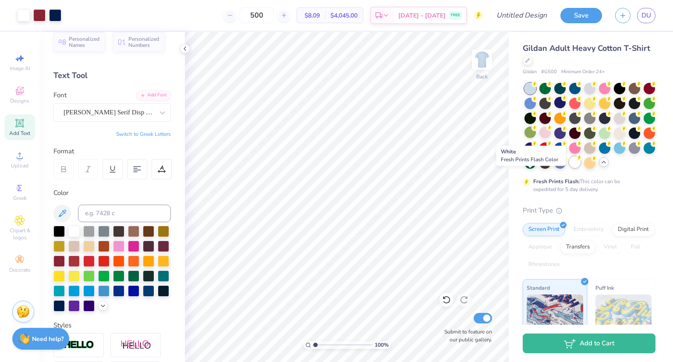
click at [569, 168] on div at bounding box center [574, 161] width 11 height 11
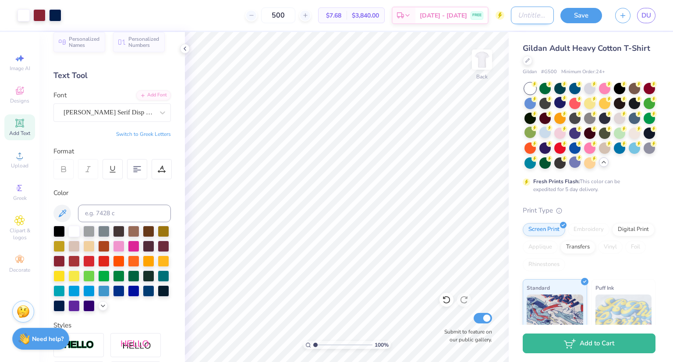
click at [524, 12] on input "Design Title" at bounding box center [532, 16] width 43 height 18
type input "theta dodgeball"
click at [577, 16] on button "Save" at bounding box center [581, 14] width 42 height 15
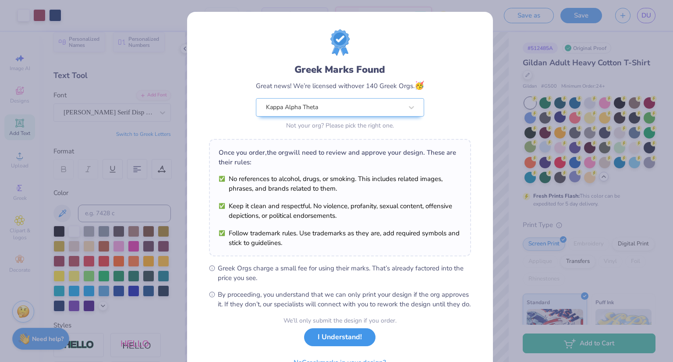
click at [353, 346] on button "I Understand!" at bounding box center [339, 337] width 71 height 18
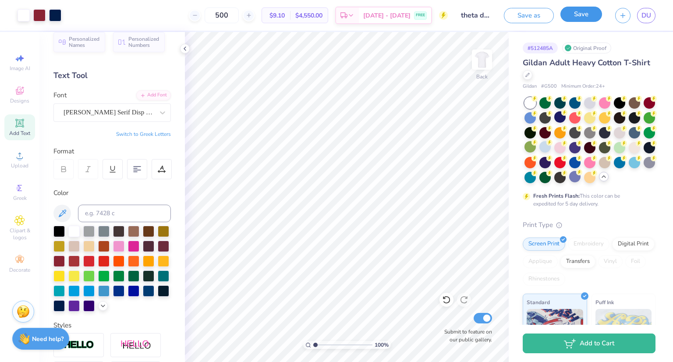
click at [573, 19] on button "Save" at bounding box center [581, 14] width 42 height 15
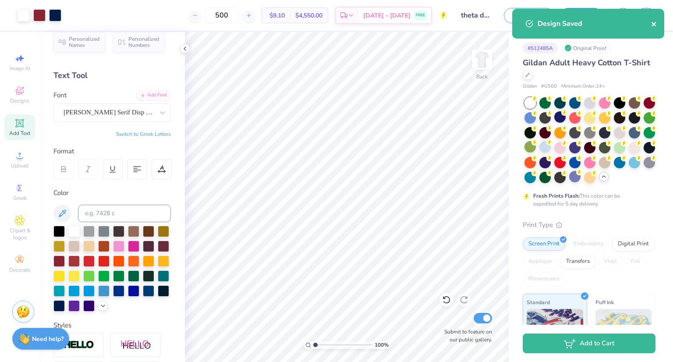
click at [654, 21] on icon "close" at bounding box center [654, 24] width 6 height 7
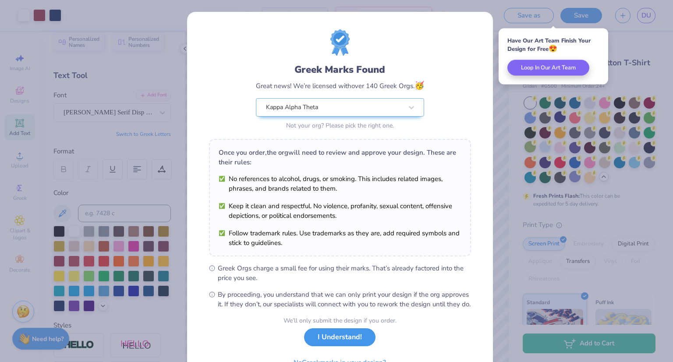
click at [326, 346] on button "I Understand!" at bounding box center [339, 337] width 71 height 18
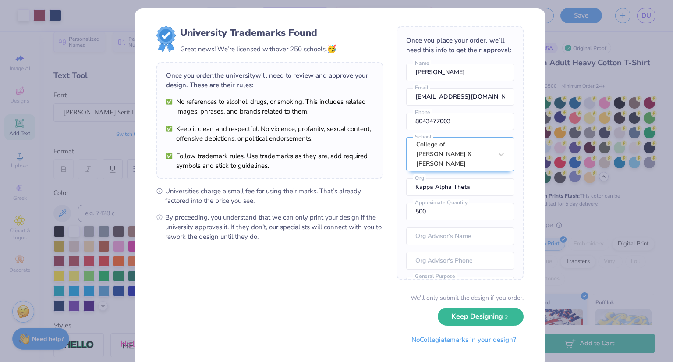
scroll to position [3, 0]
click at [507, 314] on button "Keep Designing" at bounding box center [481, 315] width 86 height 18
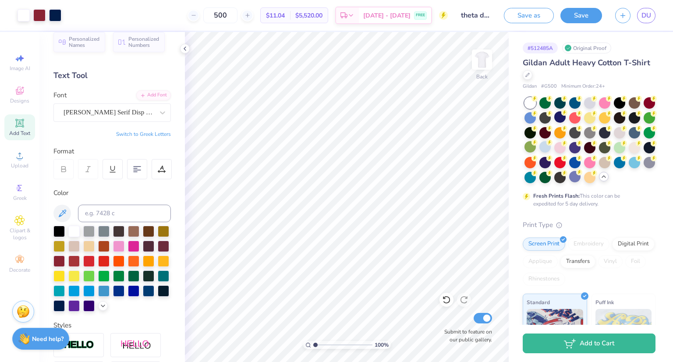
scroll to position [0, 0]
type input "4.95"
type input "14.56"
type input "3.00"
click at [646, 14] on span "DU" at bounding box center [646, 16] width 10 height 10
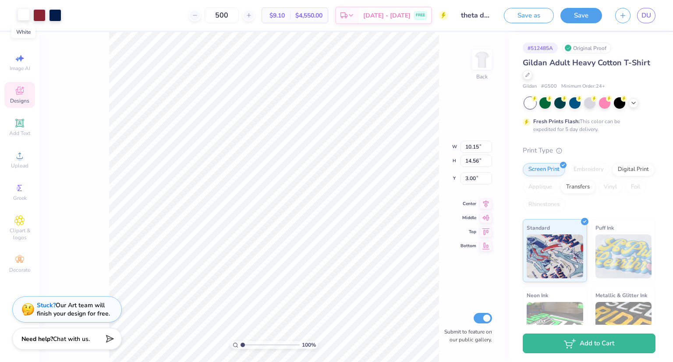
click at [25, 15] on div at bounding box center [24, 14] width 12 height 12
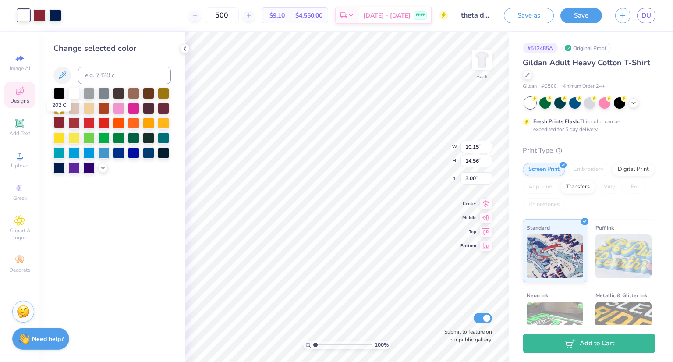
click at [60, 121] on div at bounding box center [58, 122] width 11 height 11
click at [185, 48] on icon at bounding box center [184, 48] width 7 height 7
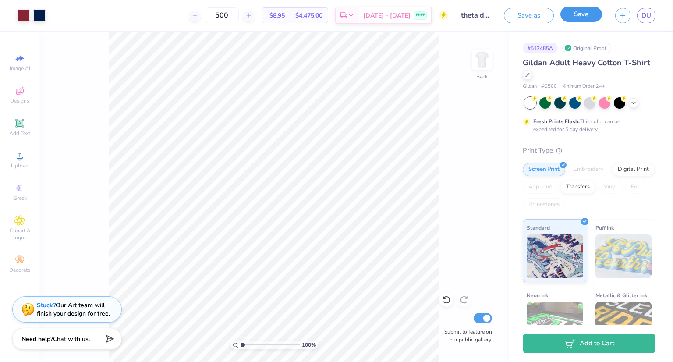
click at [581, 15] on button "Save" at bounding box center [581, 14] width 42 height 15
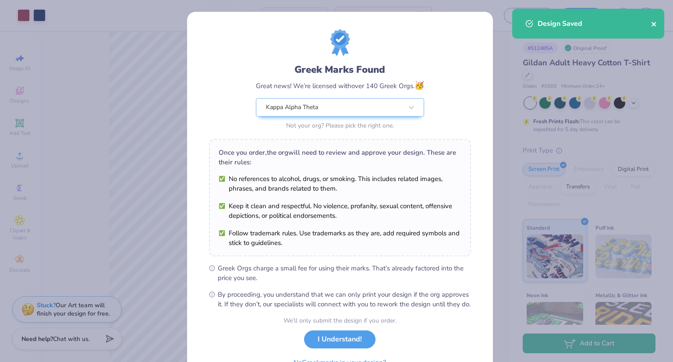
click at [654, 24] on icon "close" at bounding box center [654, 24] width 4 height 4
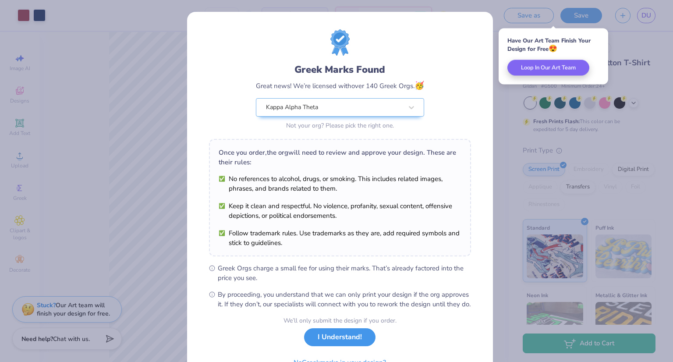
click at [355, 346] on button "I Understand!" at bounding box center [339, 337] width 71 height 18
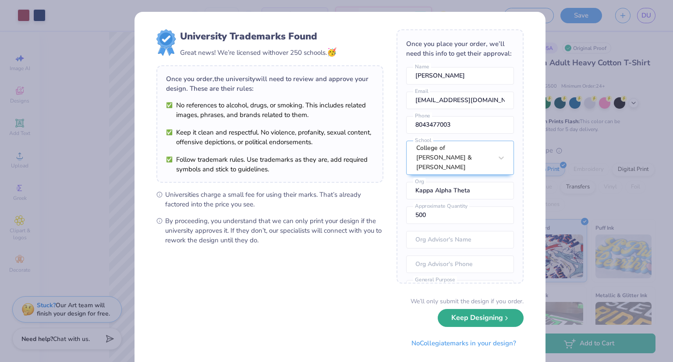
click at [508, 319] on button "Keep Designing" at bounding box center [481, 318] width 86 height 18
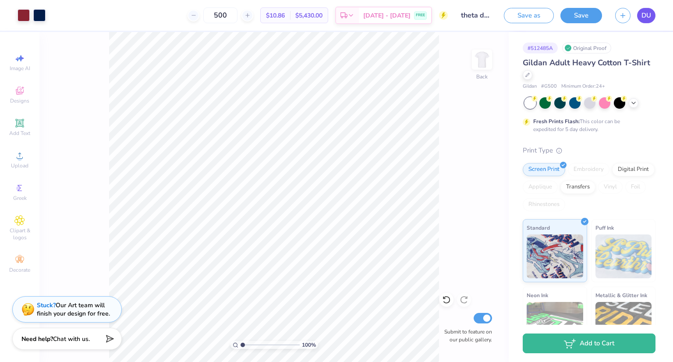
click at [647, 11] on span "DU" at bounding box center [646, 16] width 10 height 10
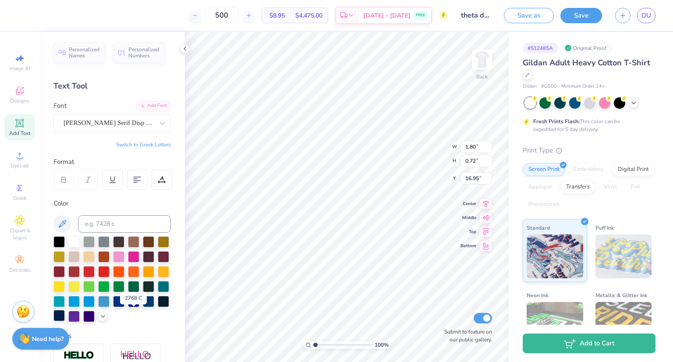
click at [65, 316] on div at bounding box center [58, 315] width 11 height 11
type input "1.54"
type input "0.62"
click at [532, 76] on div at bounding box center [528, 74] width 10 height 10
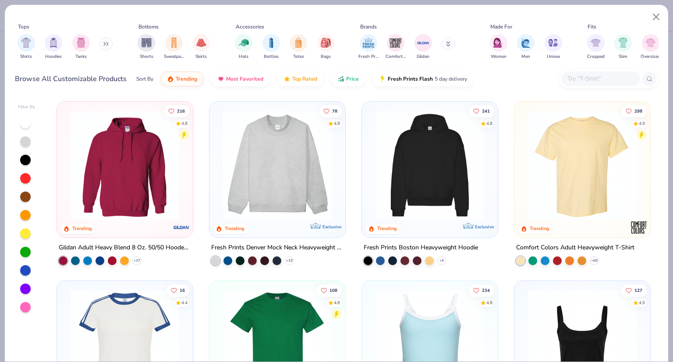
click at [588, 76] on input "text" at bounding box center [600, 79] width 67 height 10
click at [443, 48] on button at bounding box center [448, 43] width 13 height 13
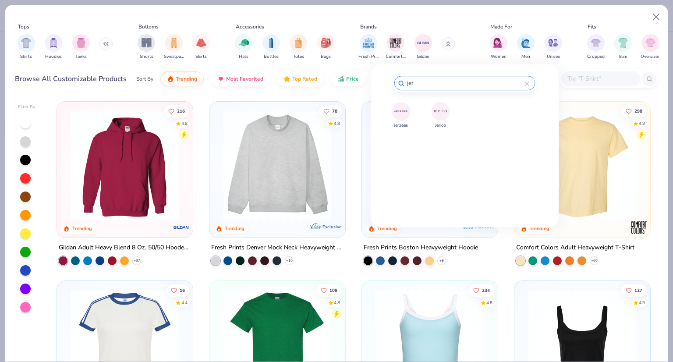
type input "jer"
click at [394, 109] on img at bounding box center [400, 110] width 15 height 15
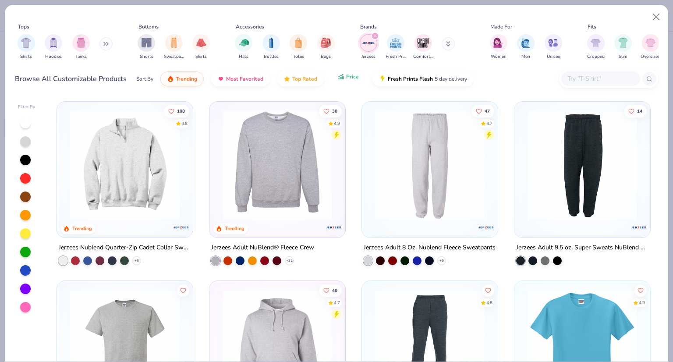
click at [340, 77] on icon "button" at bounding box center [340, 77] width 7 height 8
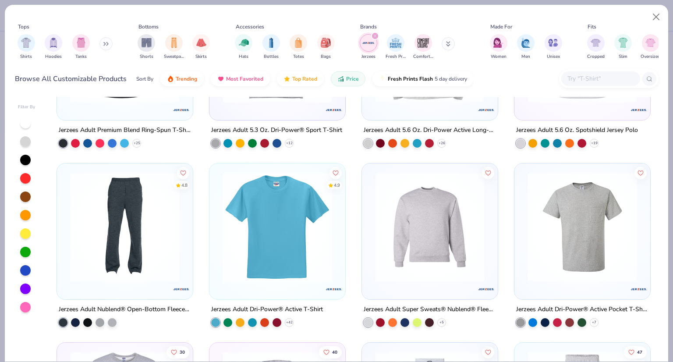
scroll to position [132, 0]
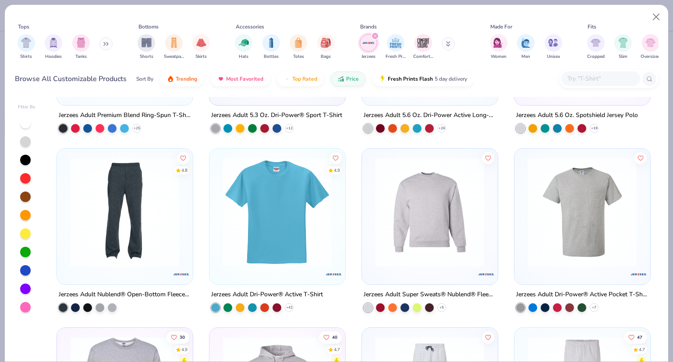
click at [429, 217] on img at bounding box center [430, 212] width 118 height 110
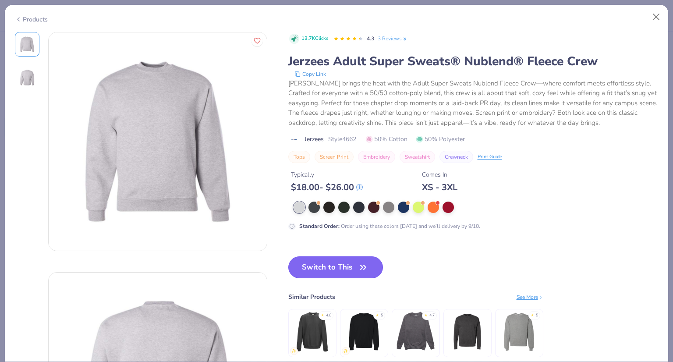
click at [351, 269] on button "Switch to This" at bounding box center [335, 267] width 95 height 22
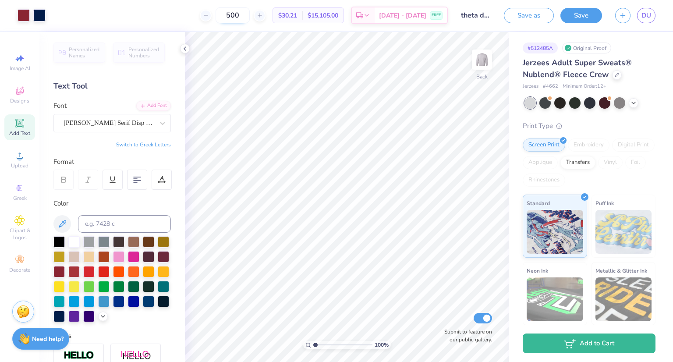
click at [250, 15] on input "500" at bounding box center [233, 15] width 34 height 16
type input "5"
type input "120"
type input "8.75"
type input "12.55"
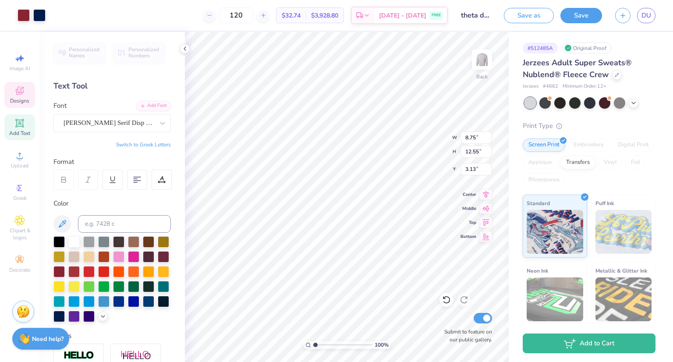
type input "3.00"
click at [632, 102] on icon at bounding box center [633, 102] width 7 height 7
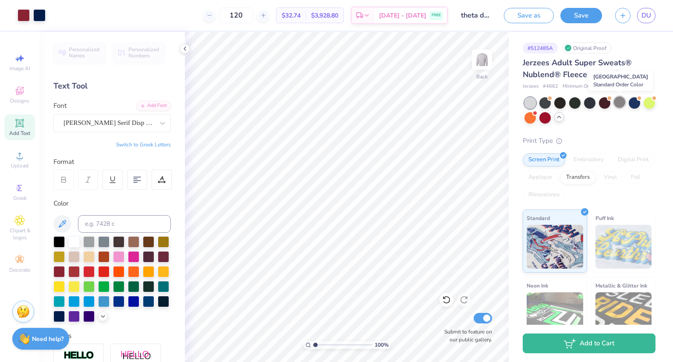
click at [622, 103] on div at bounding box center [619, 101] width 11 height 11
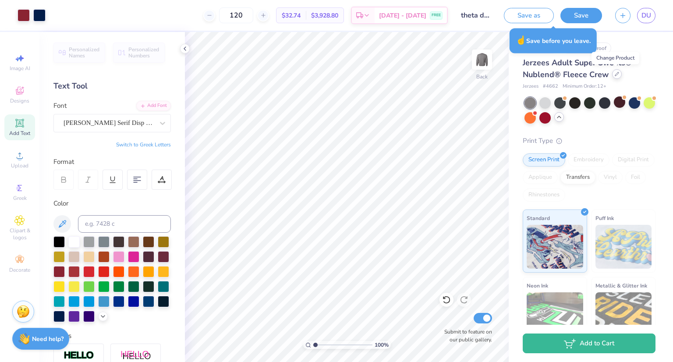
click at [616, 73] on icon at bounding box center [617, 74] width 4 height 4
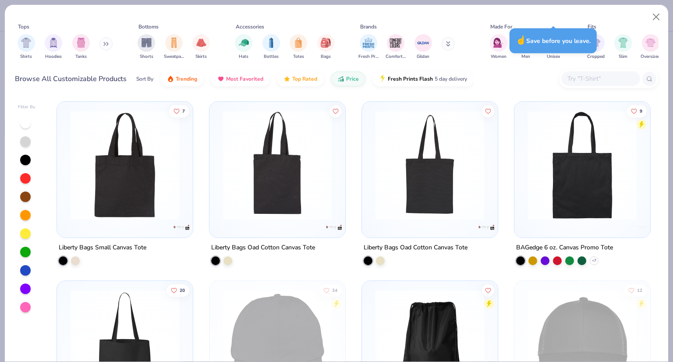
click at [580, 85] on div at bounding box center [600, 78] width 79 height 14
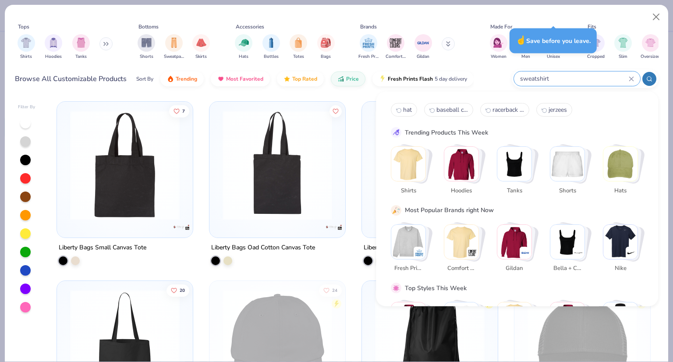
type input "sweatshirt"
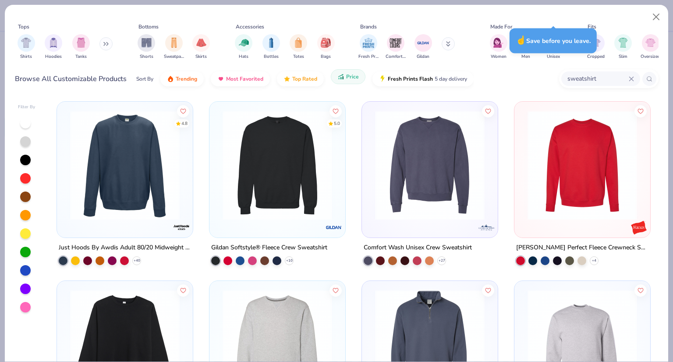
click at [352, 76] on span "Price" at bounding box center [352, 76] width 13 height 7
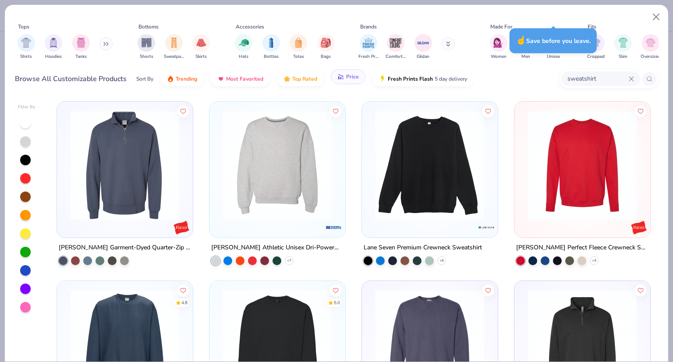
click at [355, 78] on span "Price" at bounding box center [352, 76] width 13 height 7
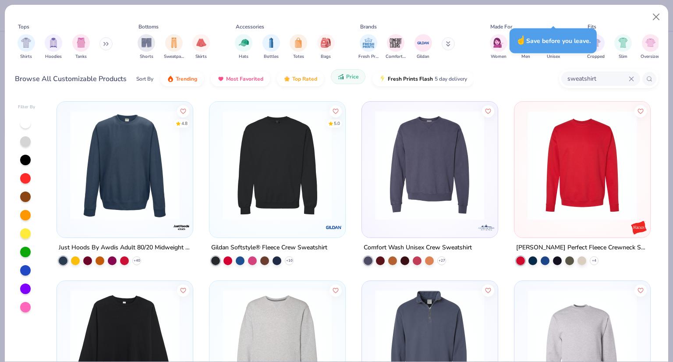
click at [355, 78] on span "Price" at bounding box center [352, 76] width 13 height 7
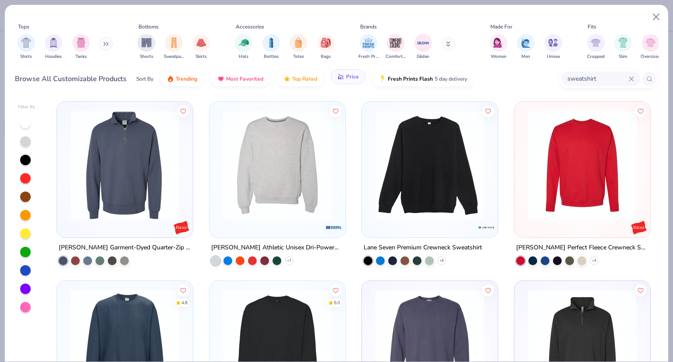
click at [355, 78] on span "Price" at bounding box center [352, 76] width 13 height 7
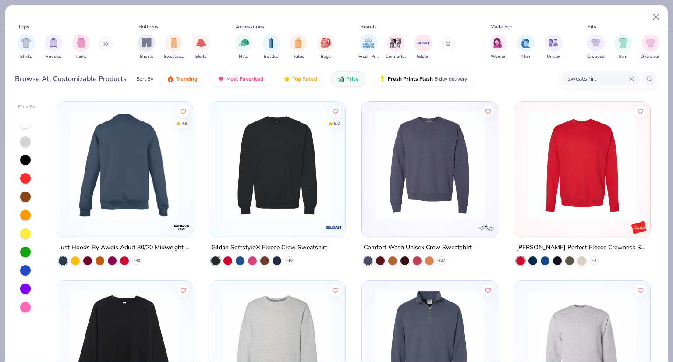
click at [66, 197] on img at bounding box center [7, 165] width 118 height 110
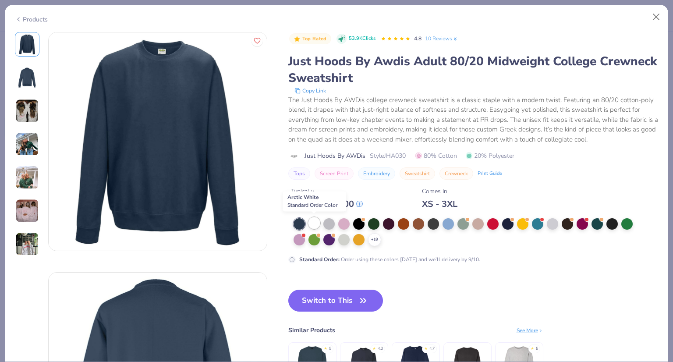
click at [310, 219] on div at bounding box center [313, 222] width 11 height 11
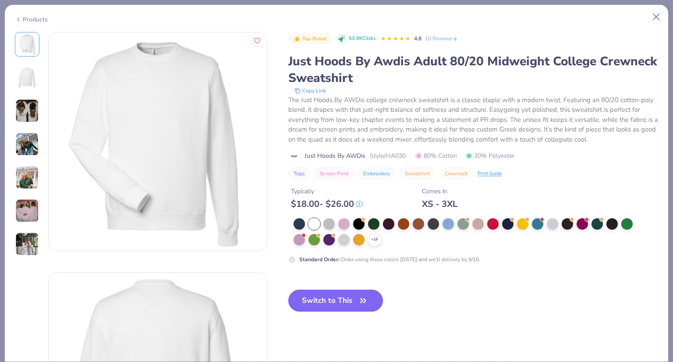
click at [349, 294] on button "Switch to This" at bounding box center [335, 301] width 95 height 22
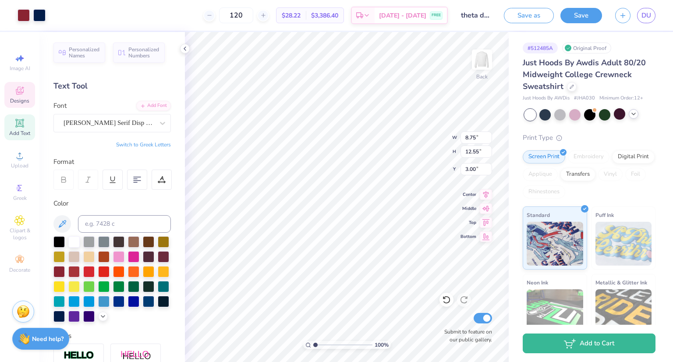
type input "3.00"
type input "14.00"
type input "15.12"
